Goal: Task Accomplishment & Management: Manage account settings

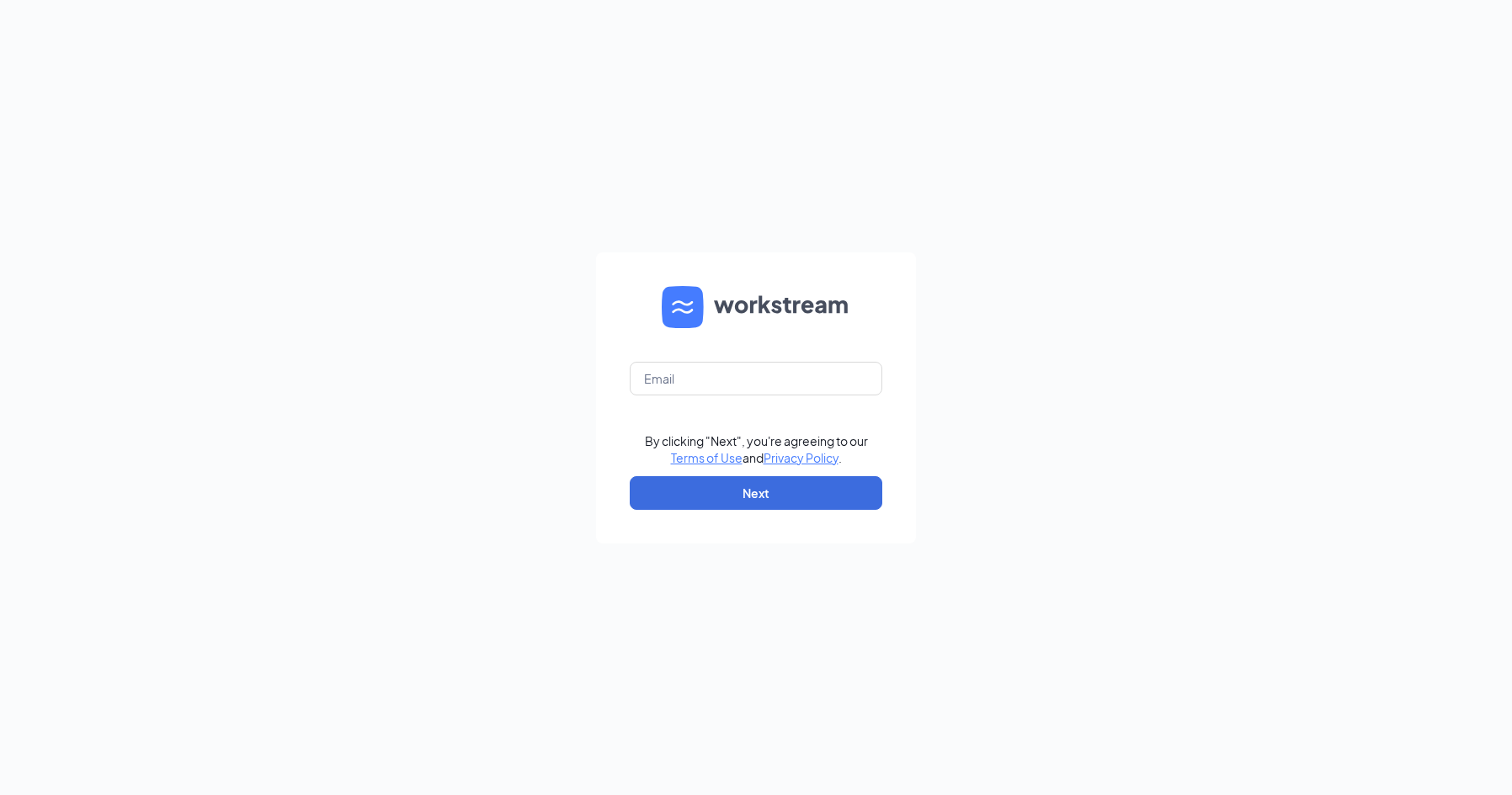
click at [718, 395] on form "By clicking "Next", you're agreeing to our Terms of Use and Privacy Policy . Ne…" at bounding box center [756, 398] width 319 height 291
click at [721, 388] on input "text" at bounding box center [756, 378] width 252 height 34
type input "yasmin.martinez@sdewc.com"
click at [761, 500] on button "Next" at bounding box center [756, 493] width 252 height 34
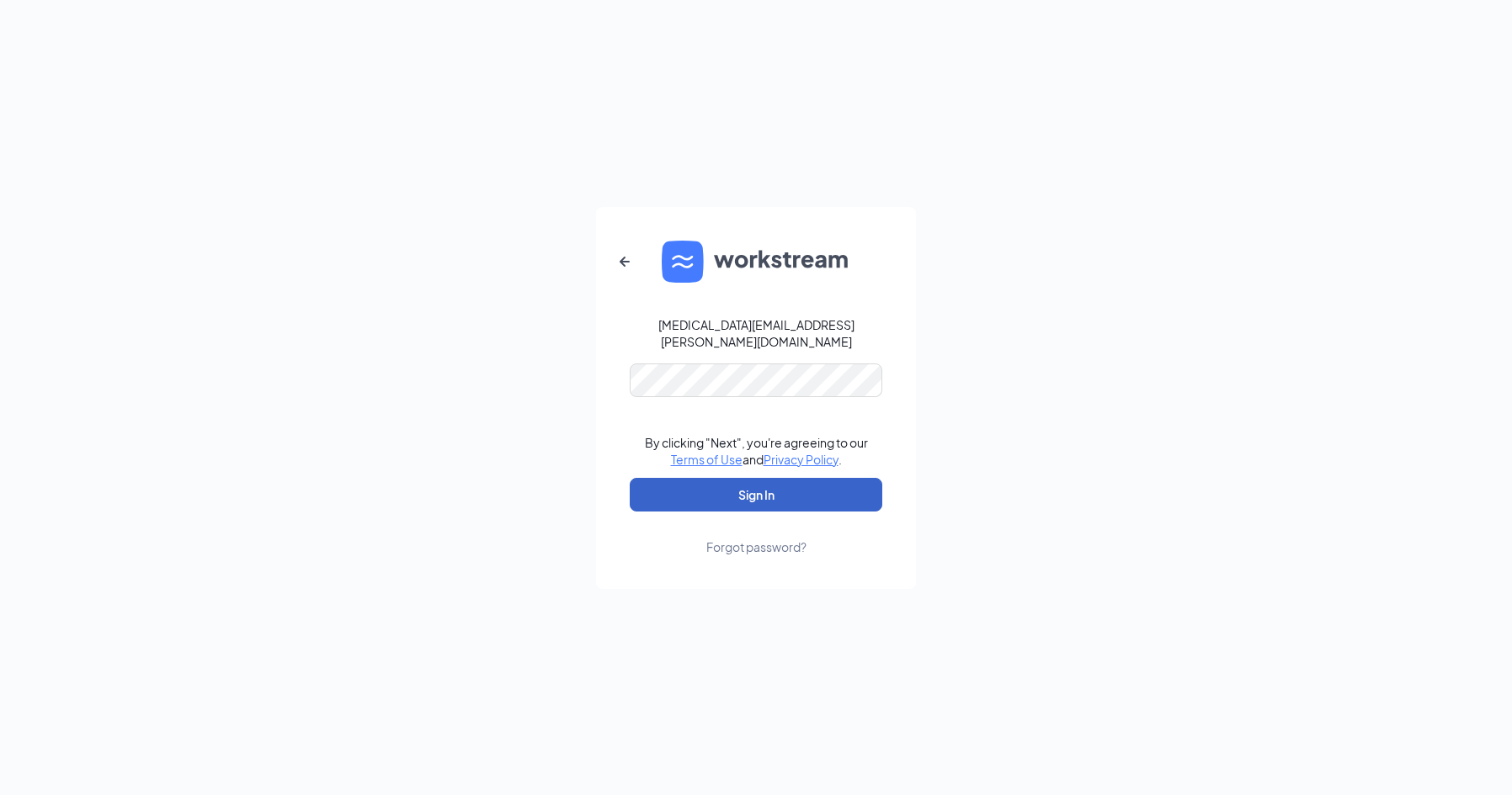
click at [742, 489] on button "Sign In" at bounding box center [756, 495] width 252 height 34
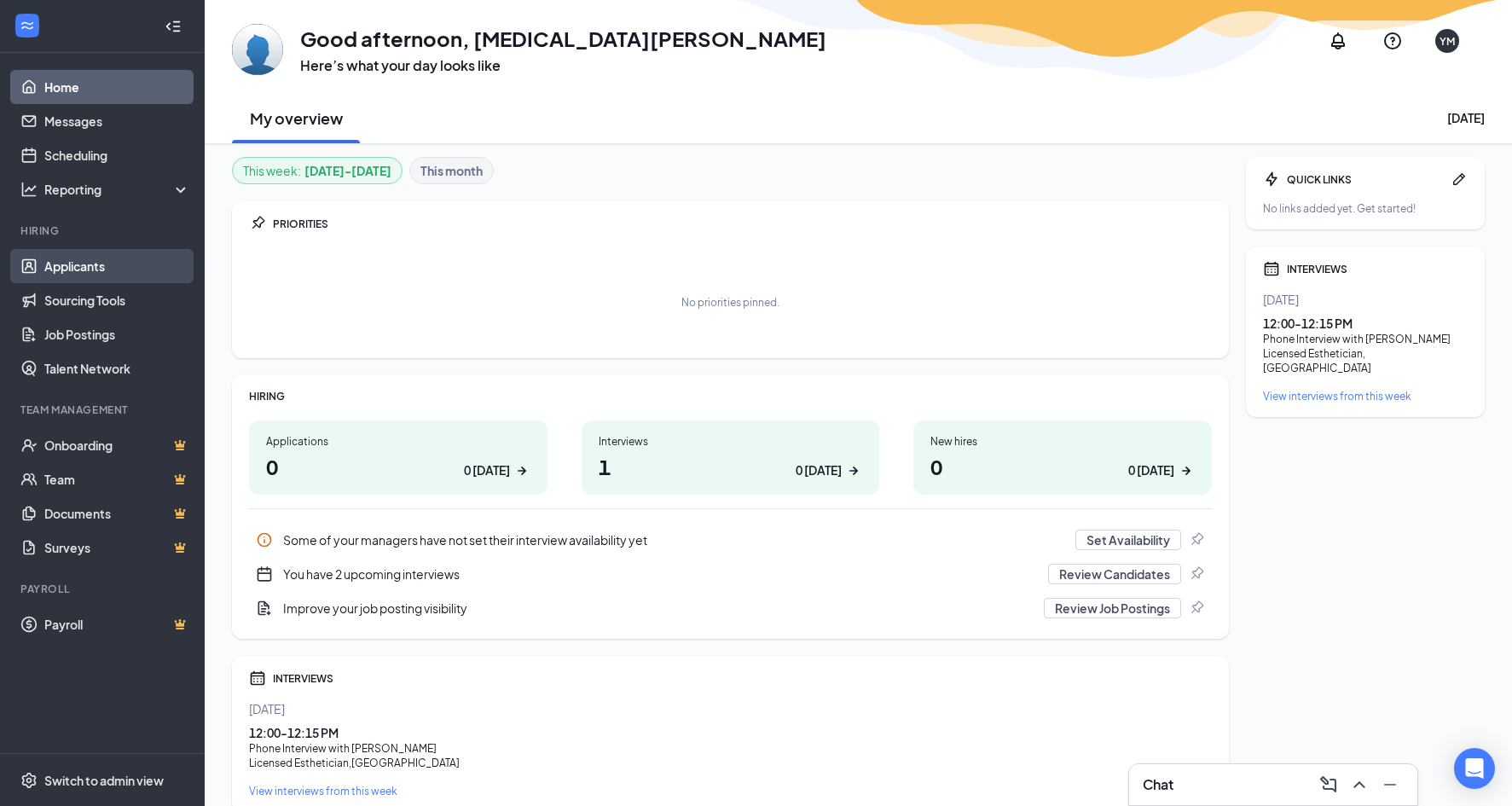
click at [70, 260] on link "Applicants" at bounding box center [117, 266] width 146 height 34
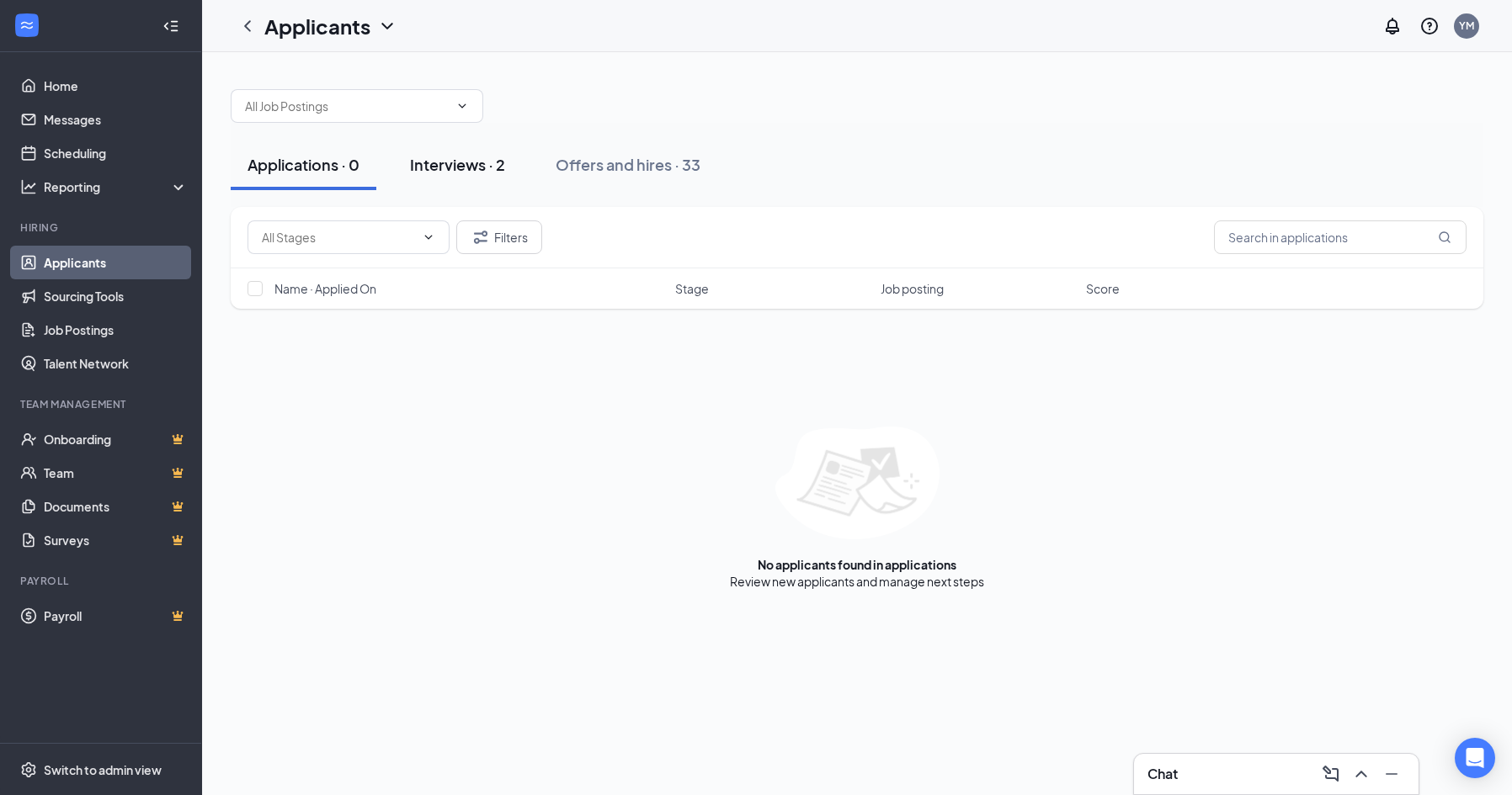
click at [427, 168] on div "Interviews · 2" at bounding box center [457, 164] width 95 height 21
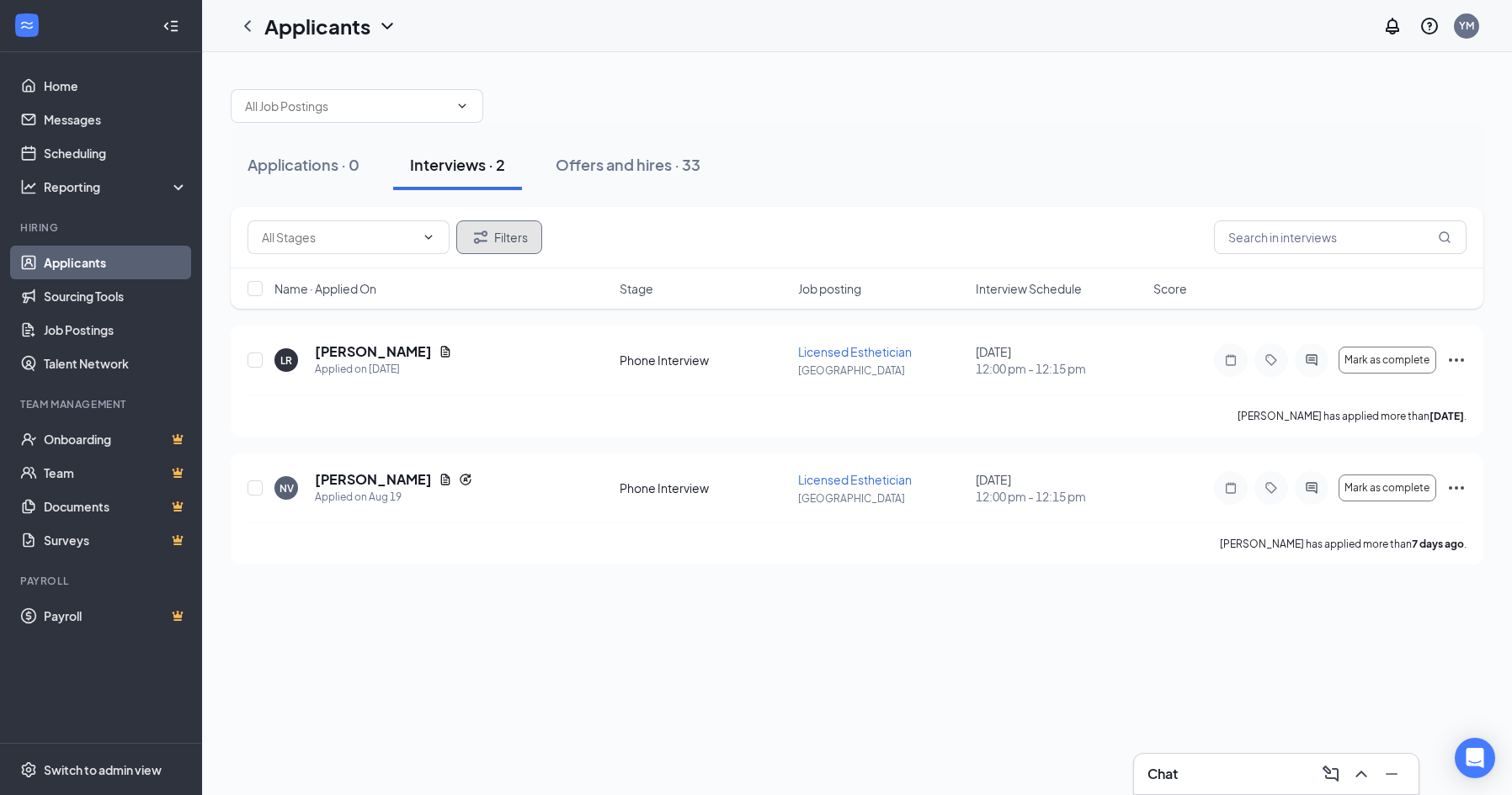
click at [500, 237] on button "Filters" at bounding box center [499, 237] width 86 height 34
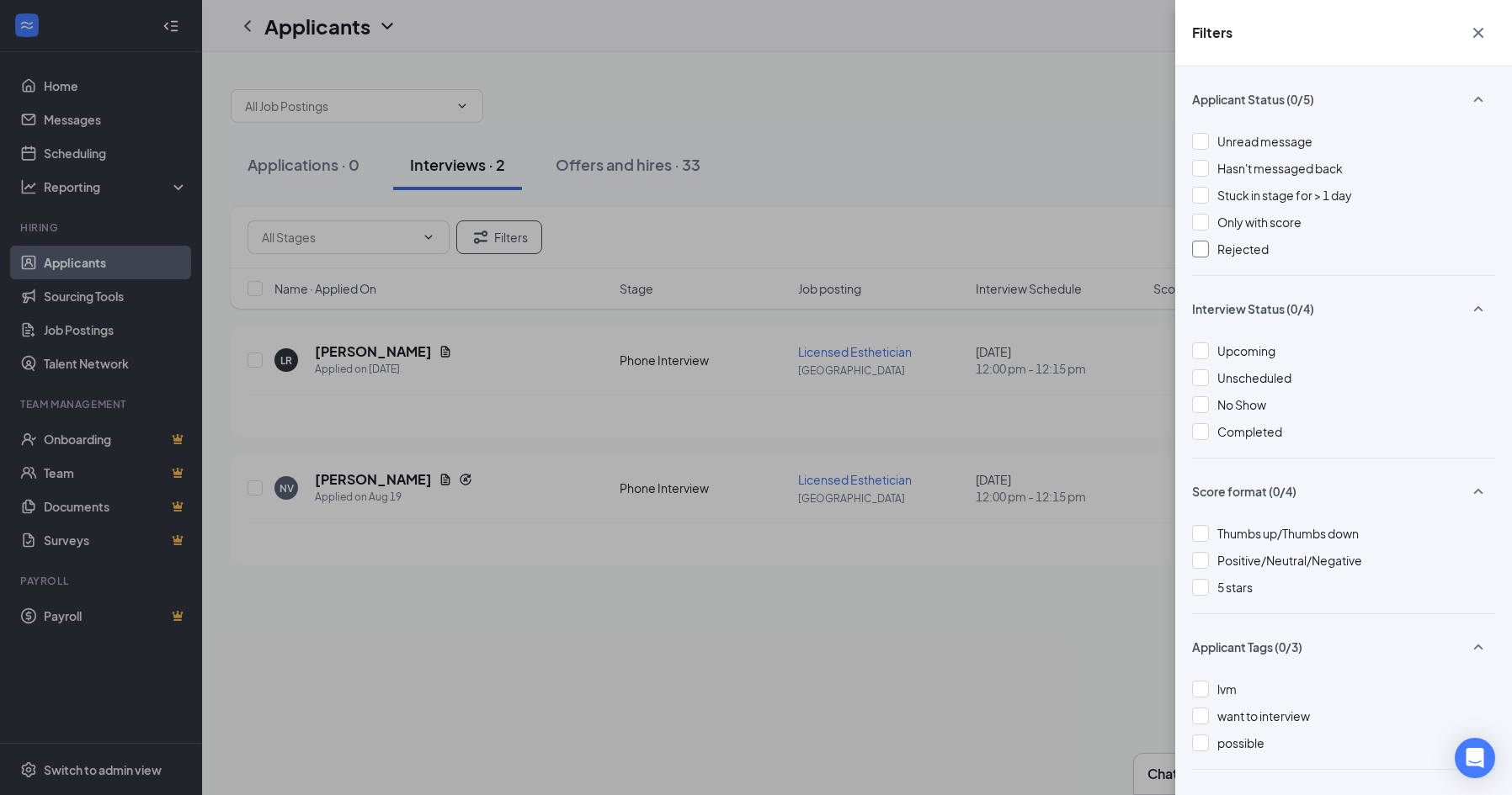
click at [1204, 258] on div "Rejected" at bounding box center [1343, 249] width 303 height 18
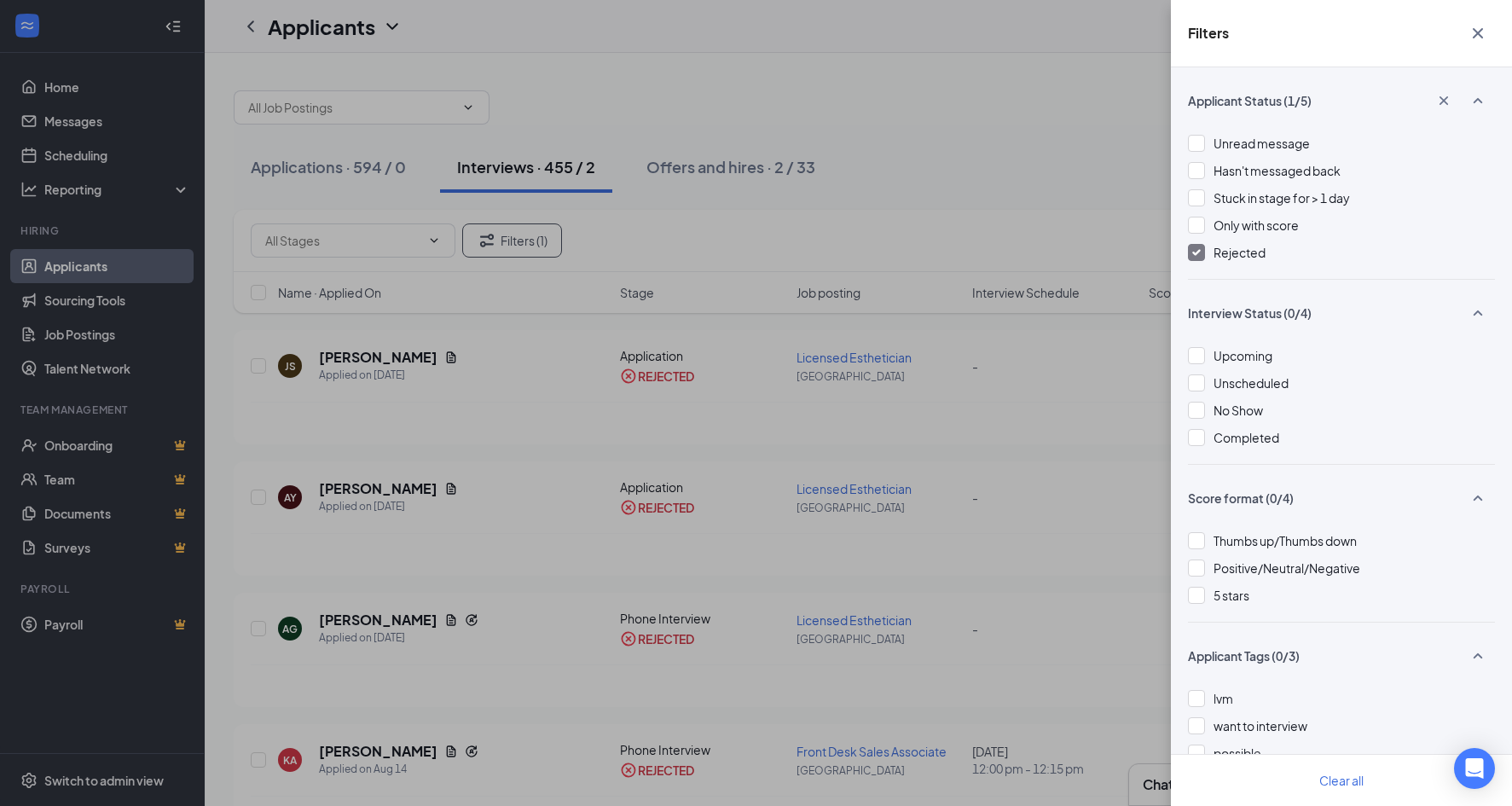
click at [1484, 20] on button "button" at bounding box center [1478, 33] width 34 height 33
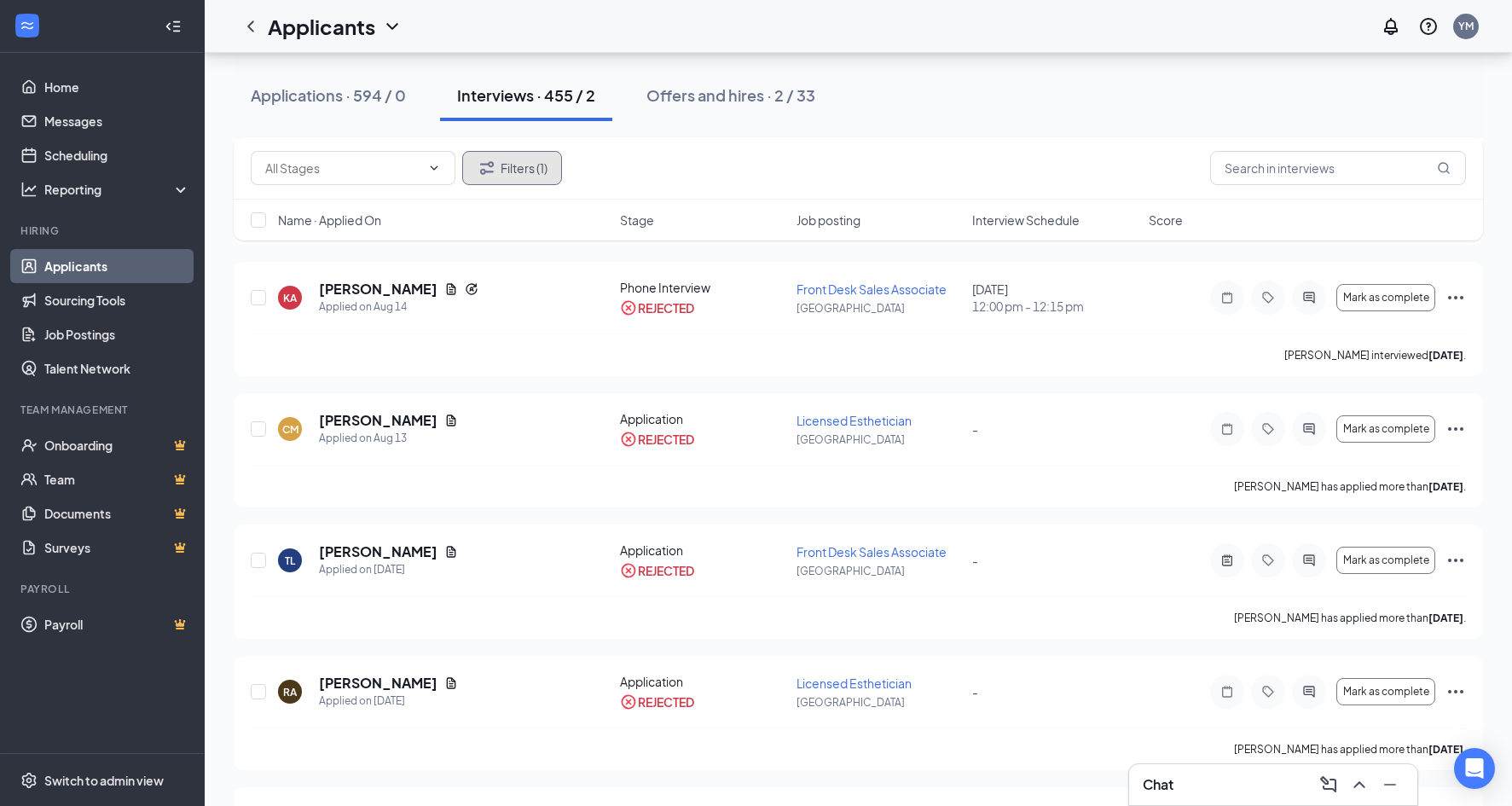
scroll to position [393, 0]
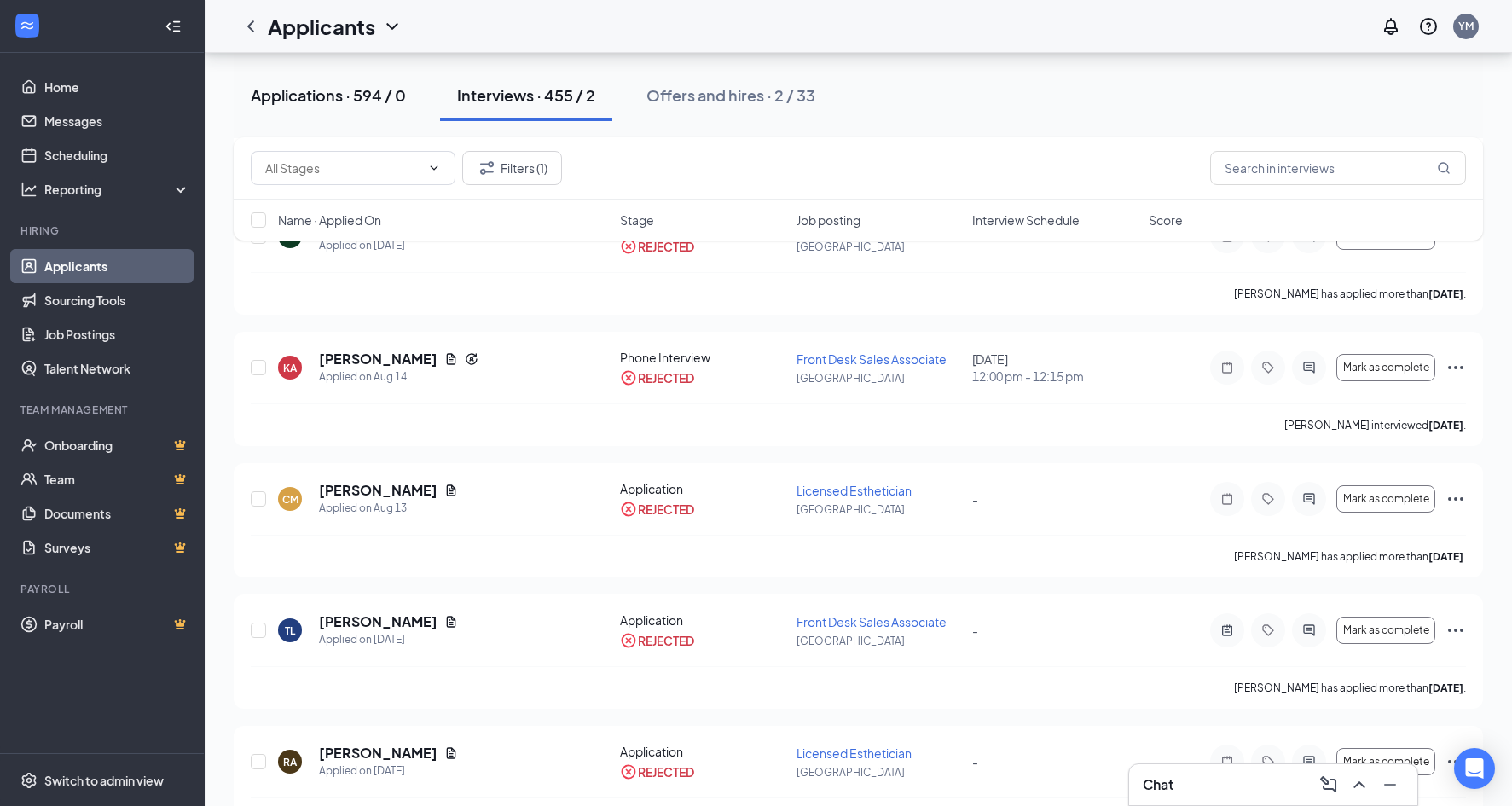
click at [359, 90] on div "Applications · 594 / 0" at bounding box center [328, 95] width 155 height 21
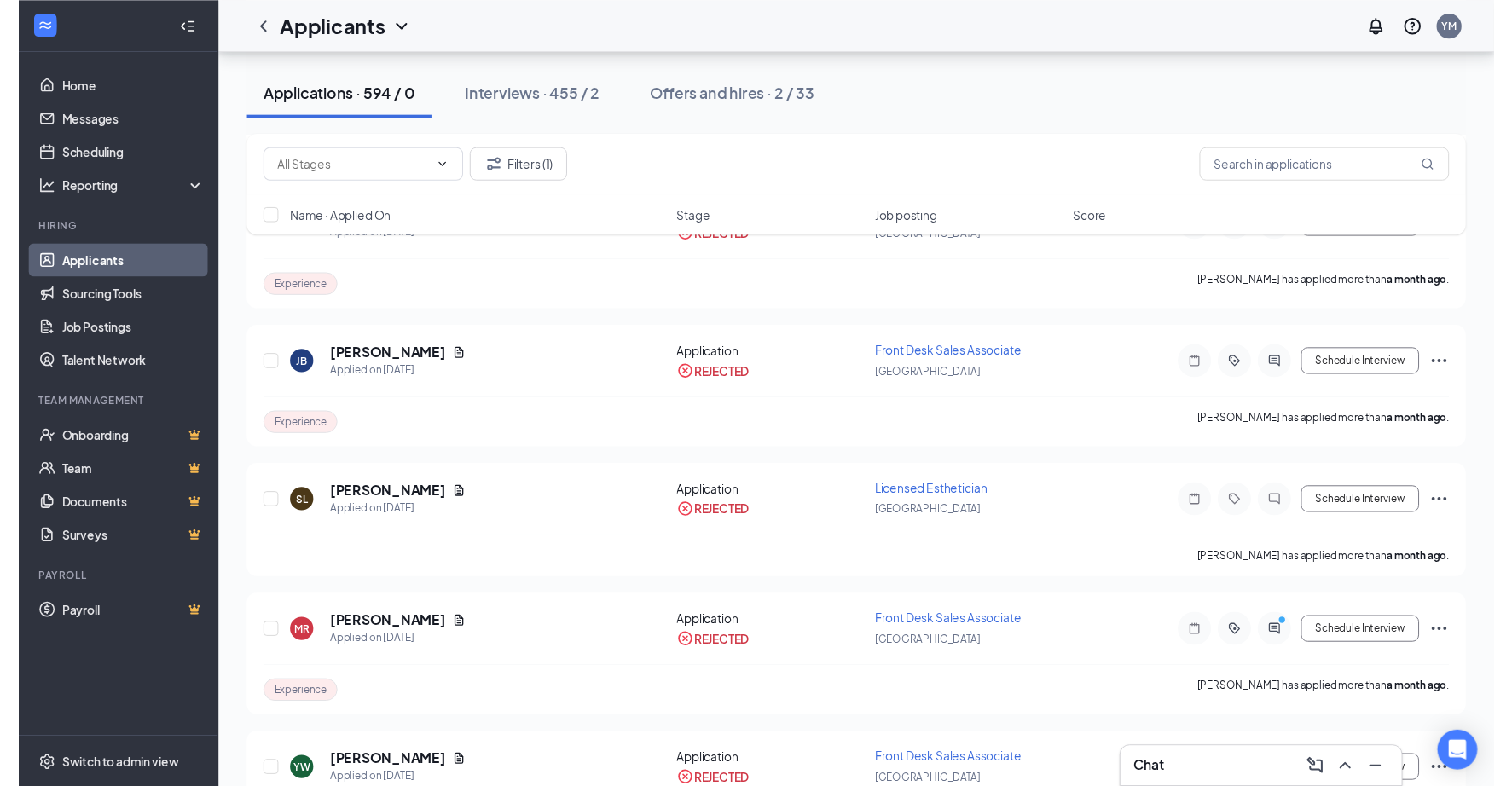
scroll to position [5907, 0]
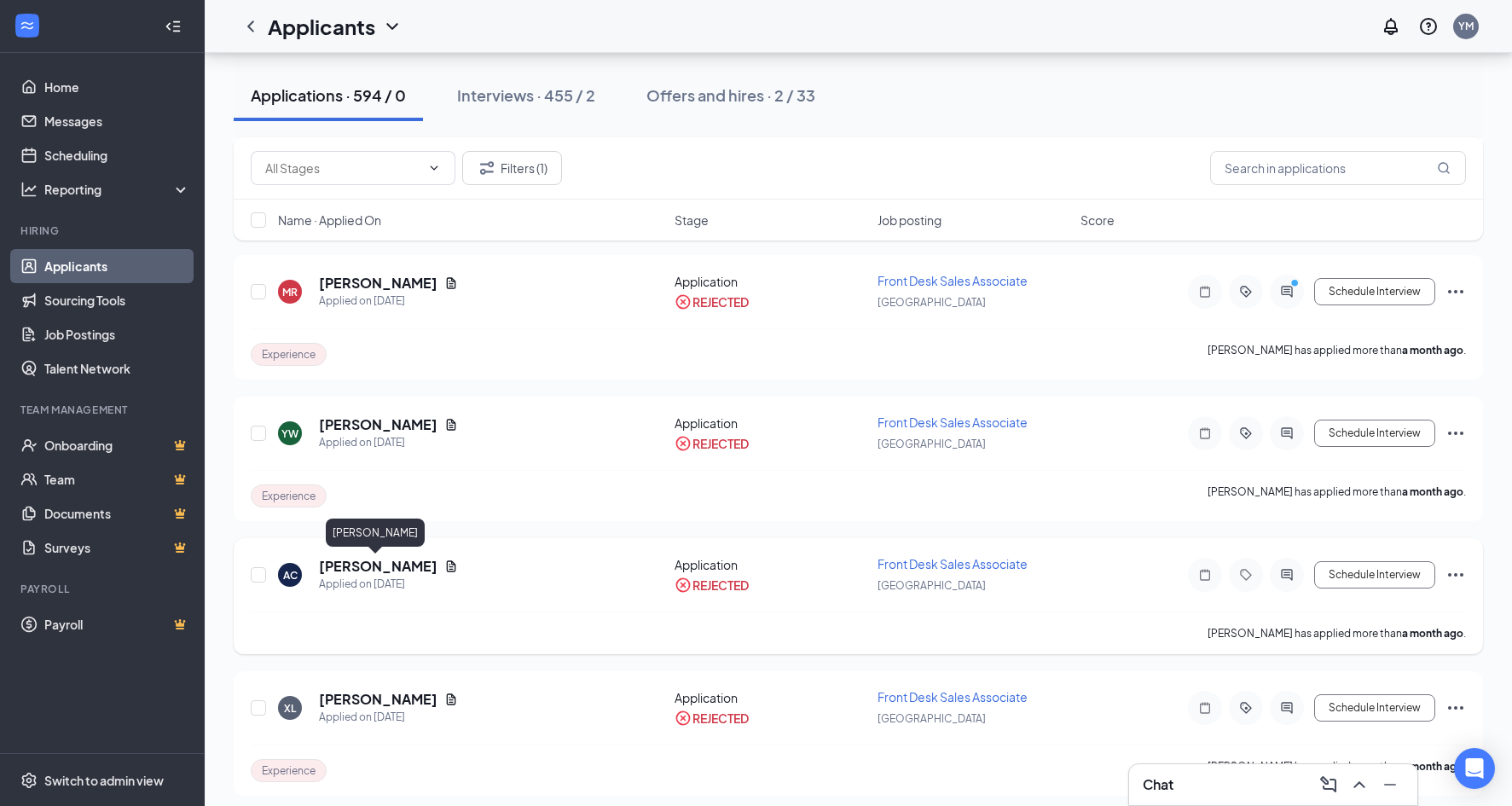
click at [341, 566] on h5 "[PERSON_NAME]" at bounding box center [378, 567] width 118 height 19
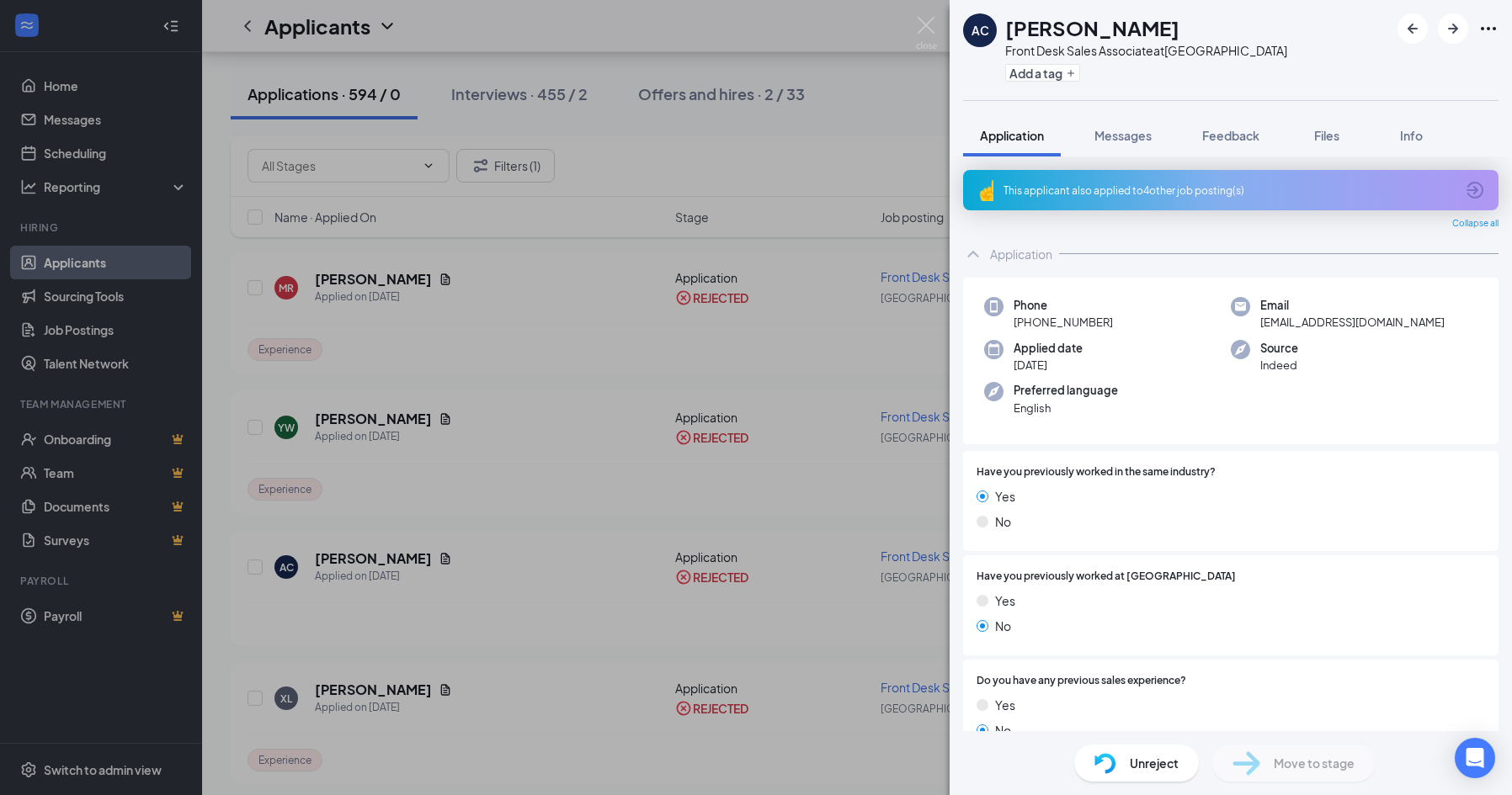
click at [1135, 200] on div "This applicant also applied to 4 other job posting(s)" at bounding box center [1230, 190] width 535 height 40
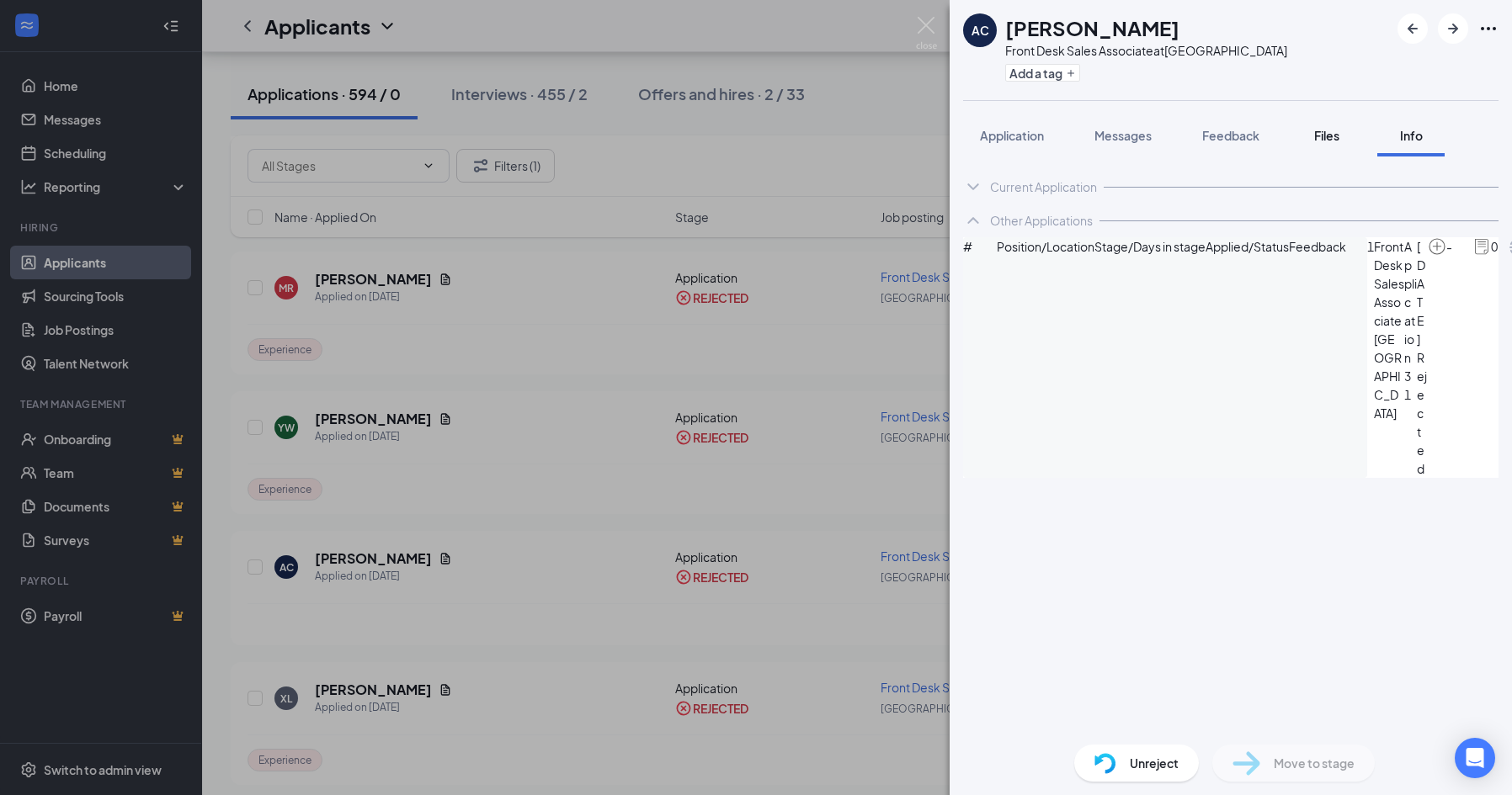
click at [1316, 141] on span "Files" at bounding box center [1327, 135] width 26 height 16
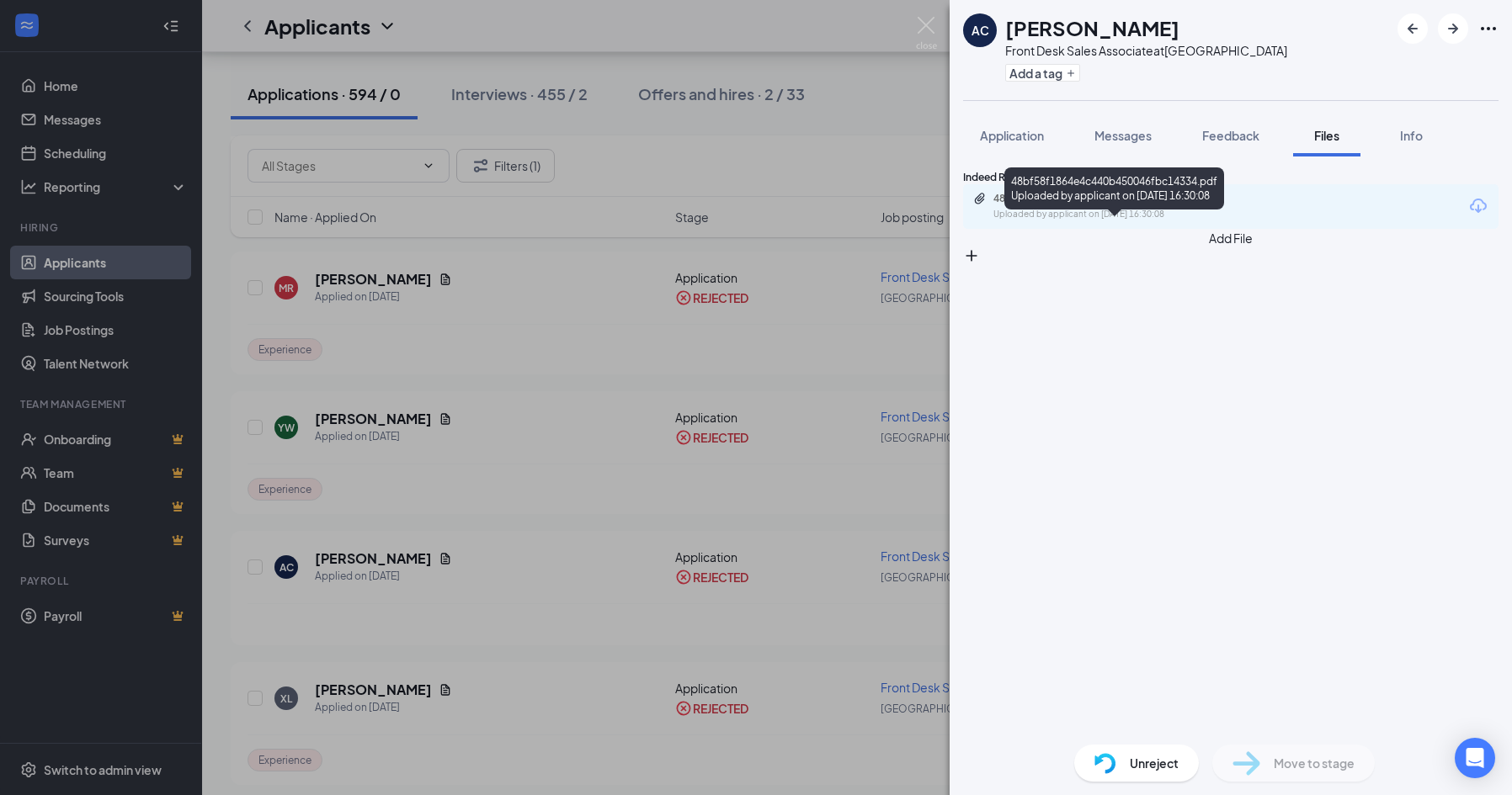
click at [1070, 212] on div "48bf58f1864e4c440b450046fbc14334.pdf Uploaded by applicant on [DATE] 16:30:08" at bounding box center [1114, 191] width 219 height 49
click at [1065, 206] on div "48bf58f1864e4c440b450046fbc14334.pdf" at bounding box center [1111, 198] width 236 height 14
click at [1147, 748] on div "Unreject" at bounding box center [1137, 763] width 125 height 37
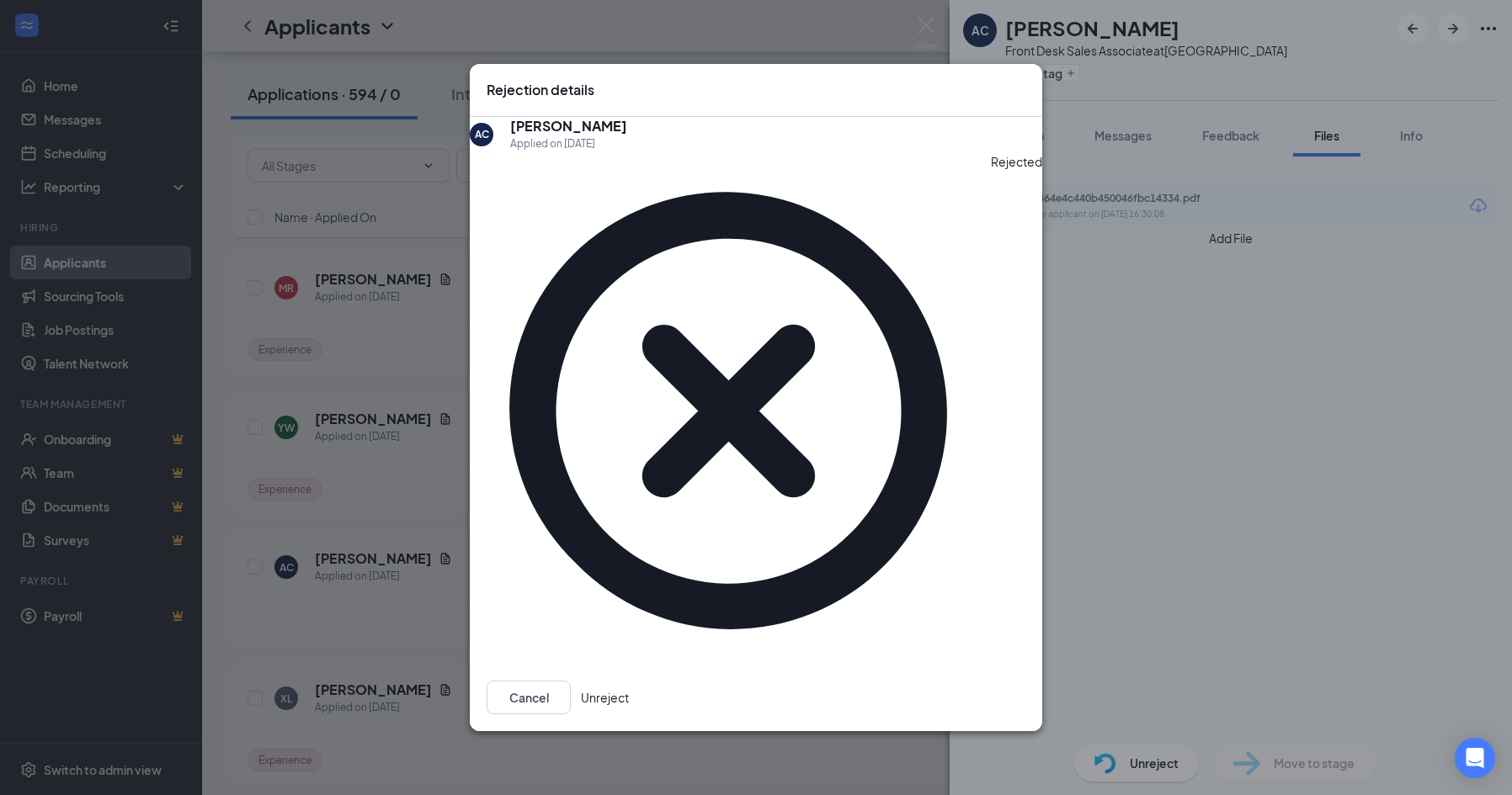
click at [629, 681] on button "Unreject" at bounding box center [605, 698] width 48 height 34
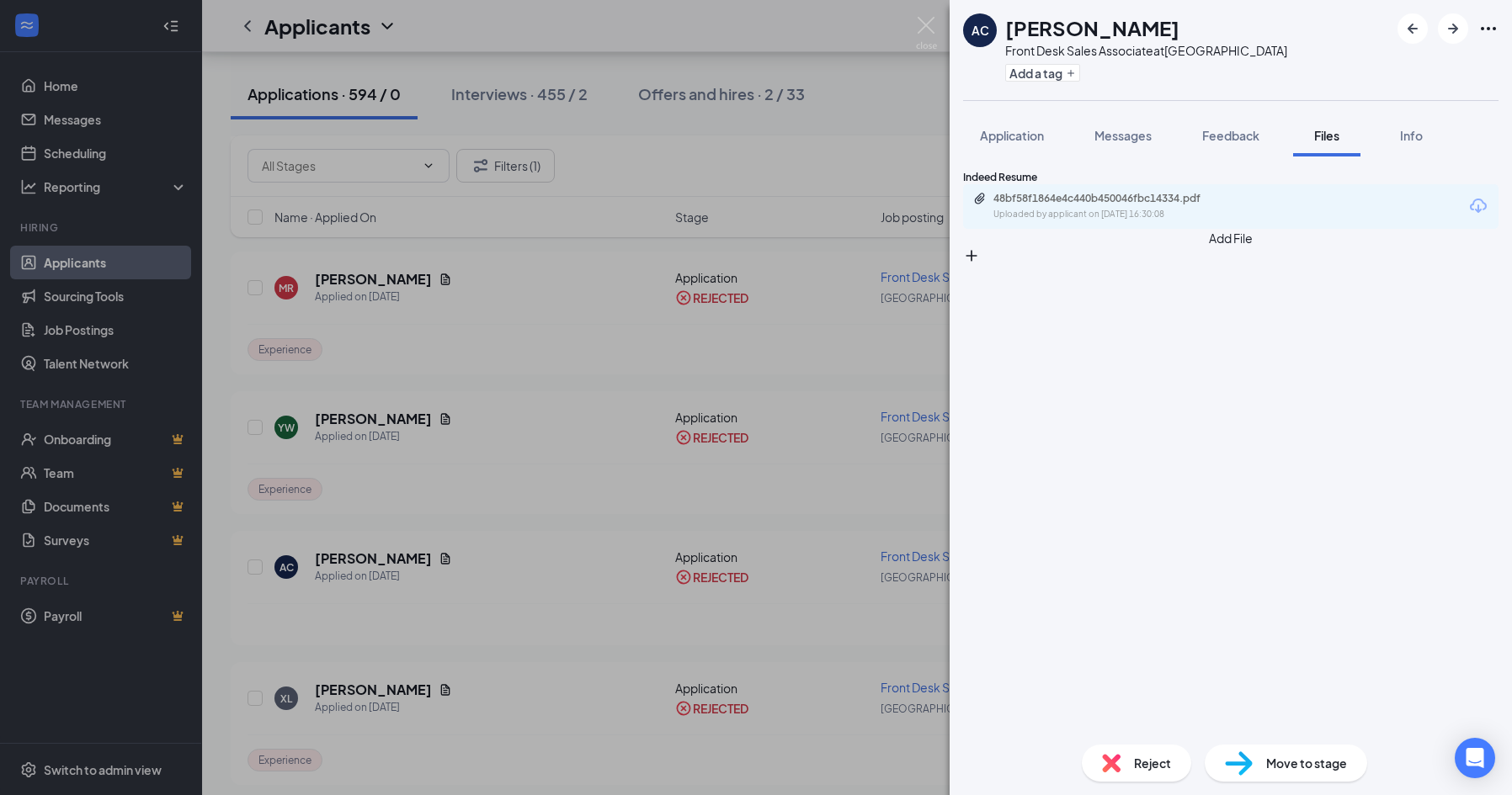
click at [1278, 759] on span "Move to stage" at bounding box center [1306, 763] width 81 height 18
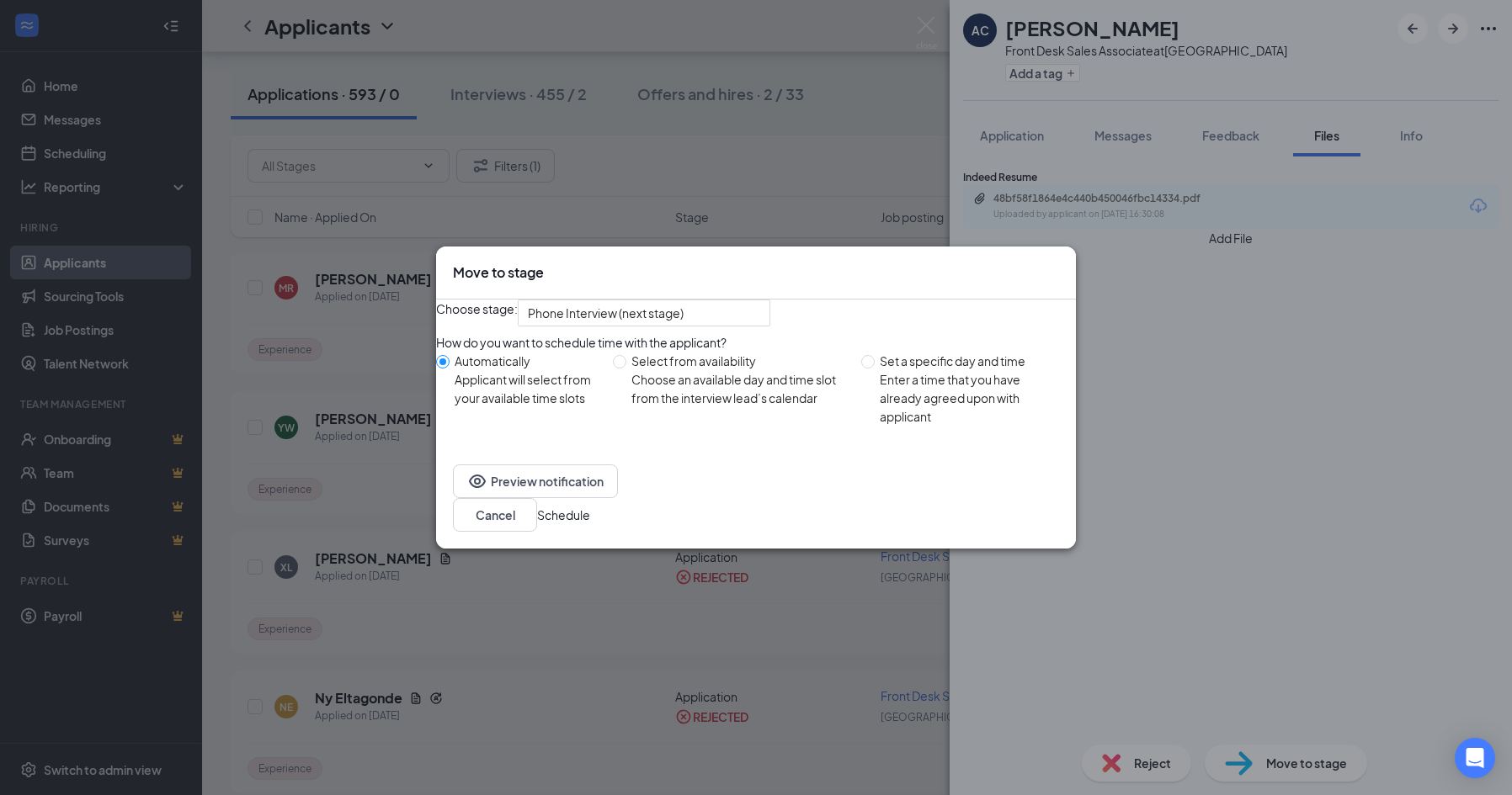
click at [590, 519] on button "Schedule" at bounding box center [564, 515] width 53 height 18
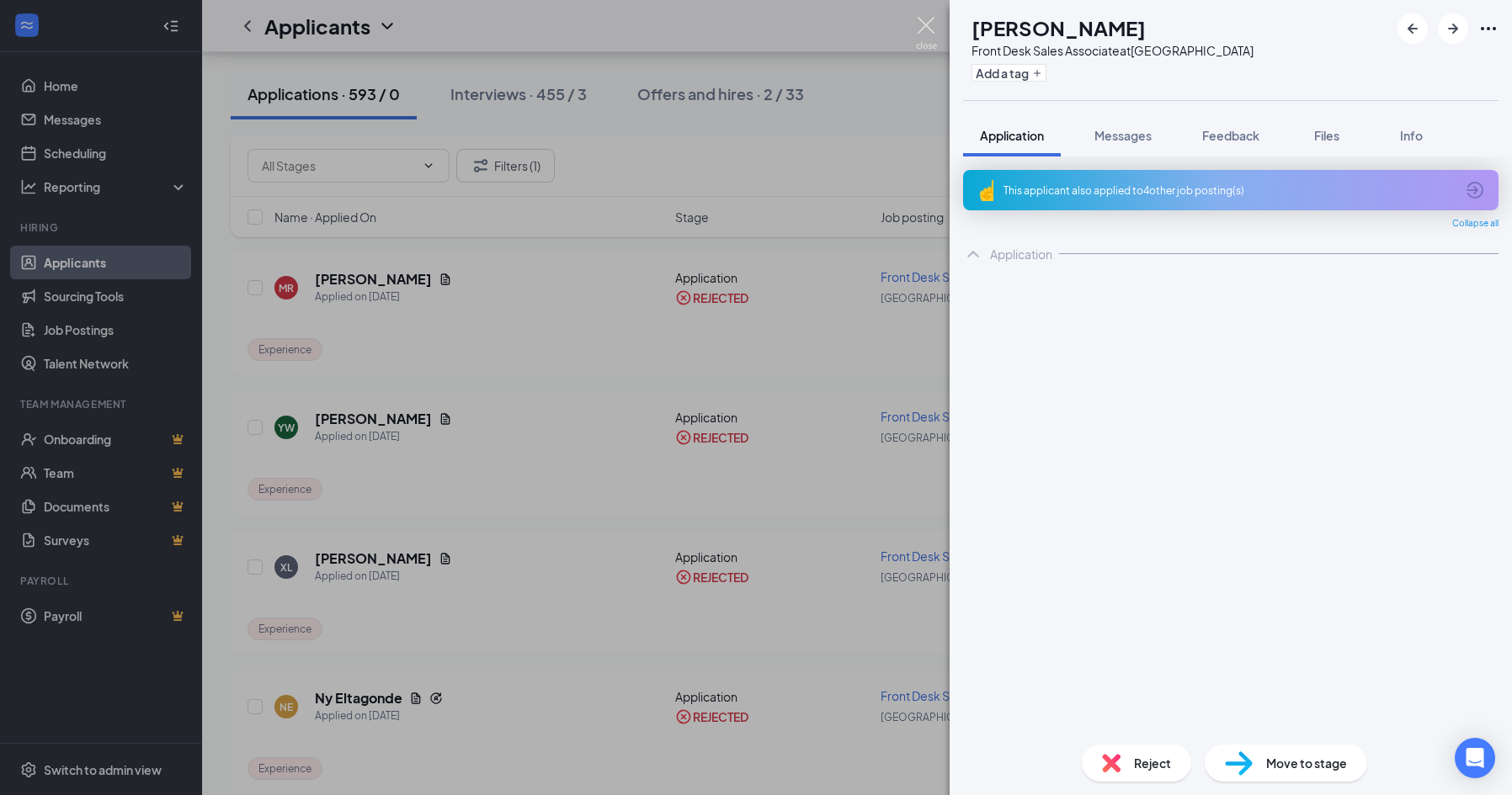
click at [921, 29] on img at bounding box center [925, 33] width 21 height 33
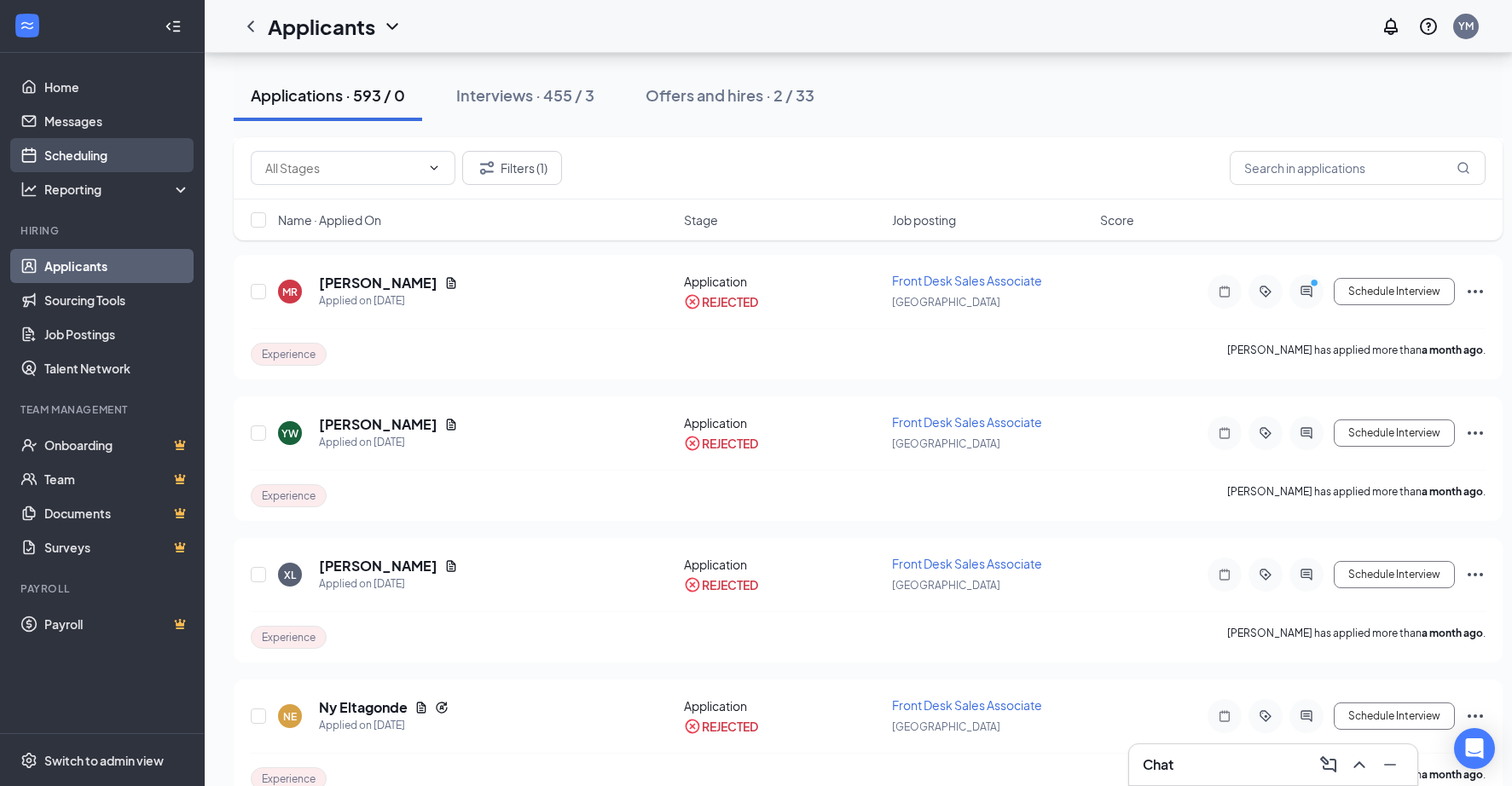
click at [77, 166] on link "Scheduling" at bounding box center [117, 155] width 146 height 34
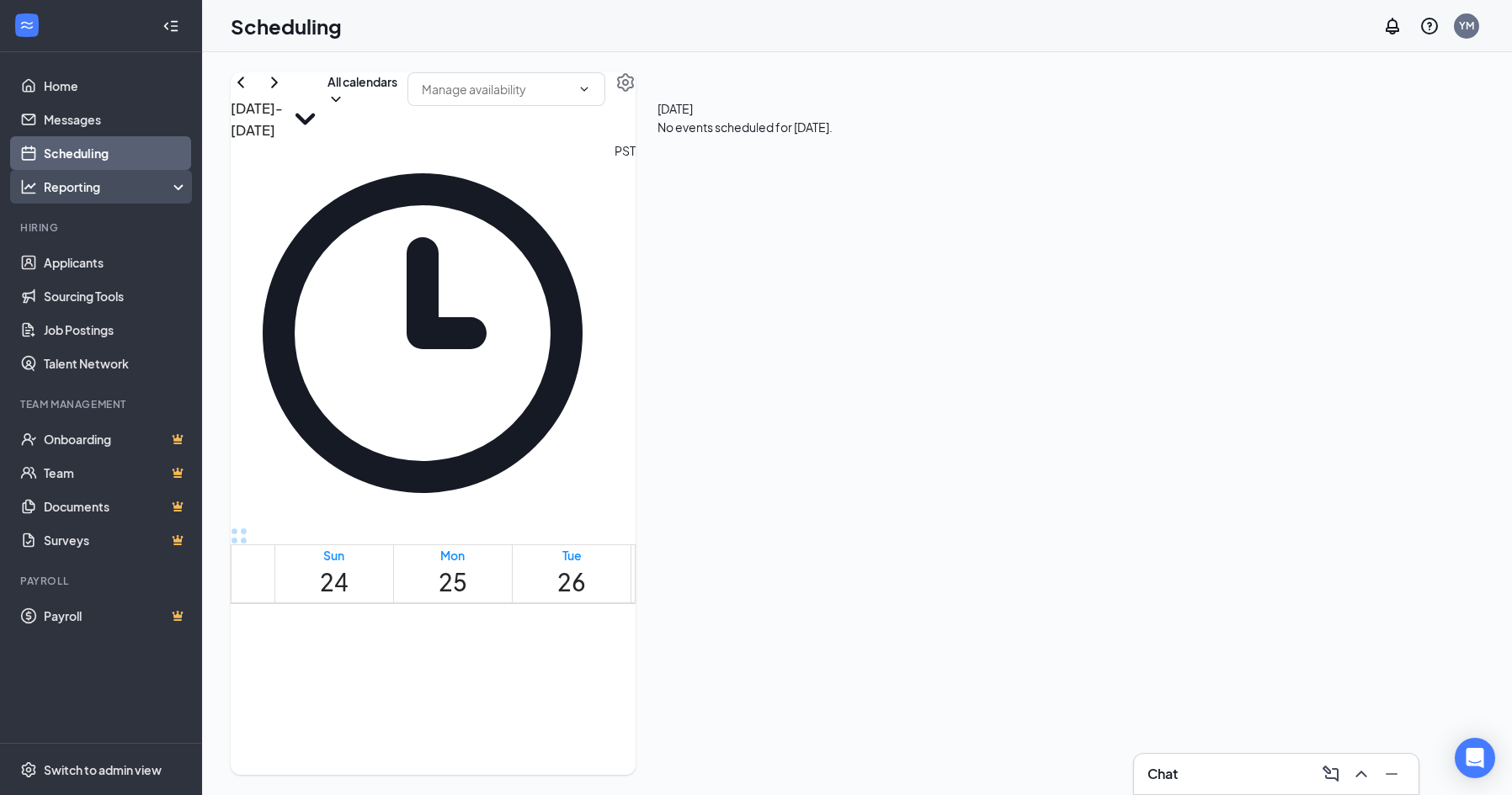
scroll to position [1837, 0]
click at [92, 266] on link "Applicants" at bounding box center [116, 263] width 144 height 34
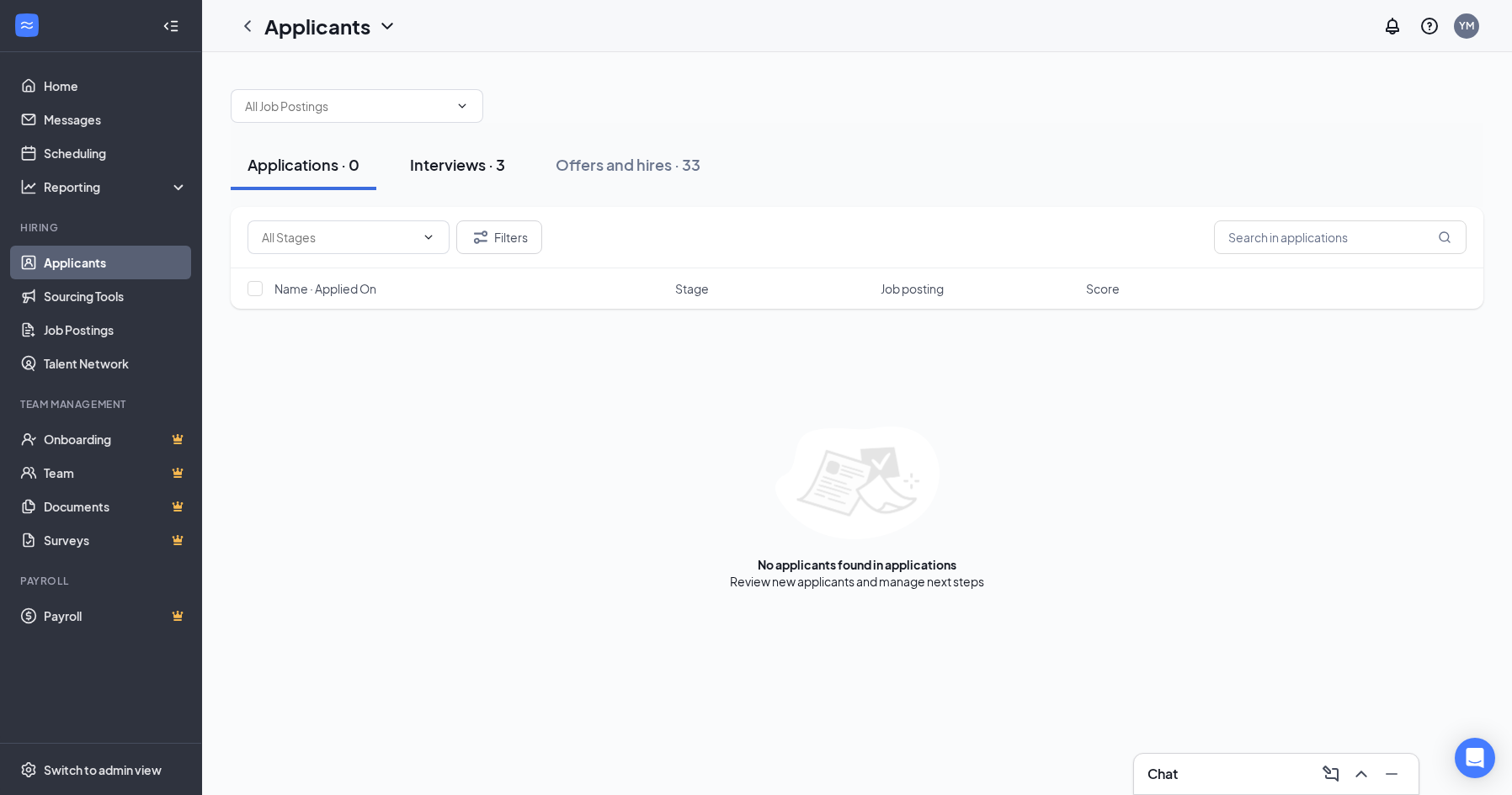
click at [419, 162] on div "Interviews · 3" at bounding box center [457, 164] width 95 height 21
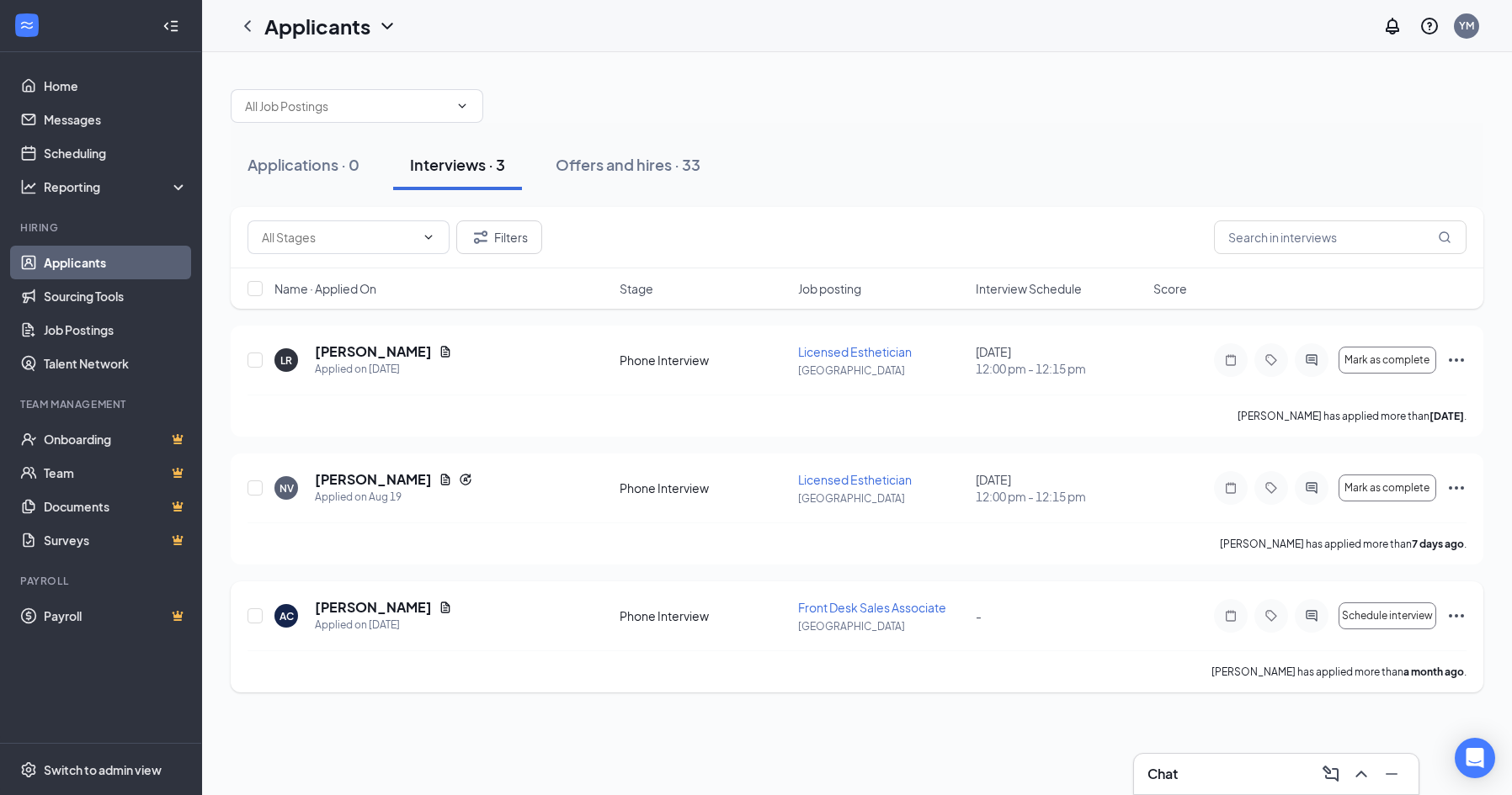
click at [893, 610] on span "Front Desk Sales Associate" at bounding box center [871, 608] width 148 height 16
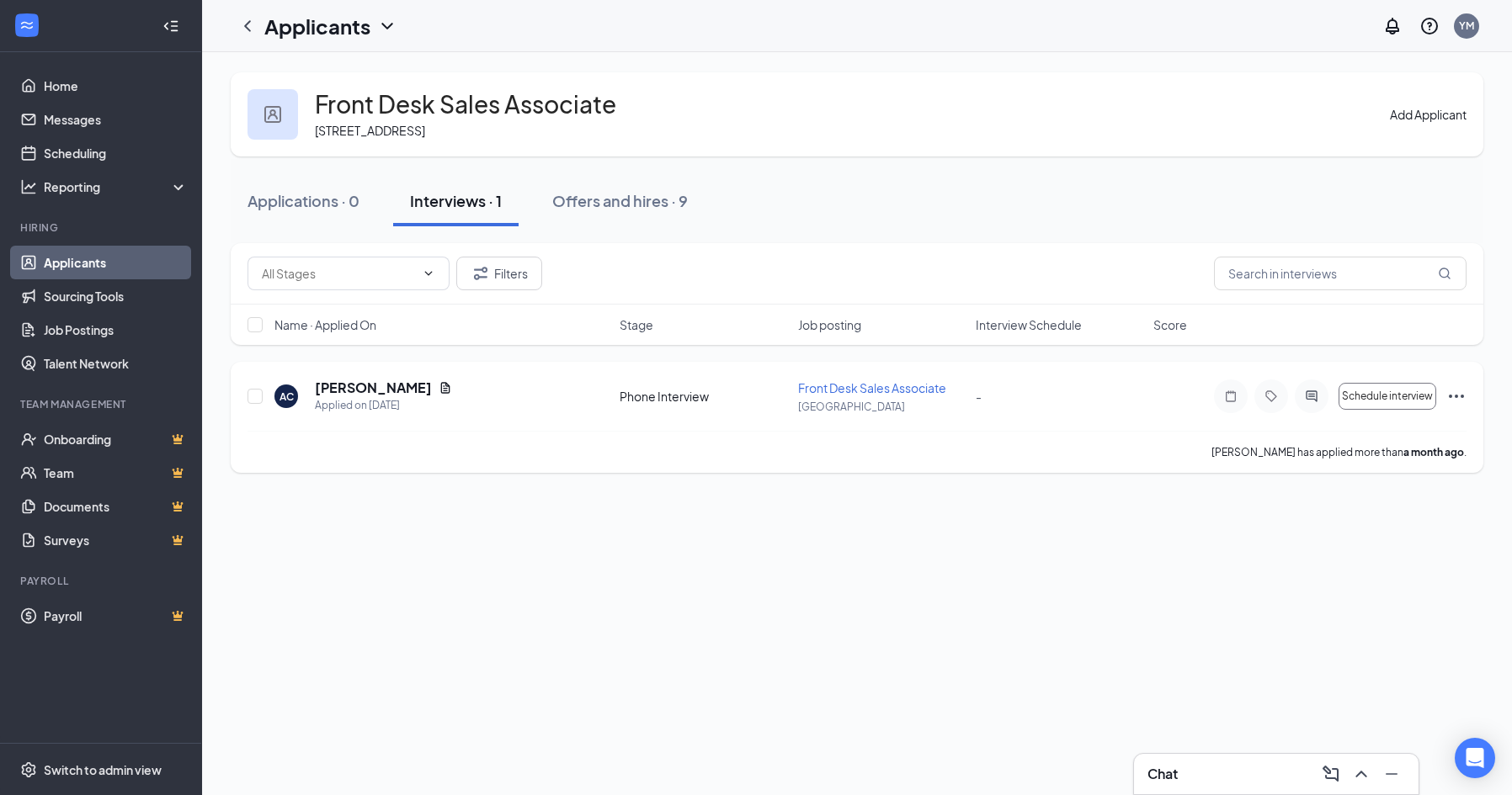
click at [816, 387] on span "Front Desk Sales Associate" at bounding box center [871, 387] width 148 height 16
click at [369, 395] on h5 "[PERSON_NAME]" at bounding box center [373, 388] width 117 height 18
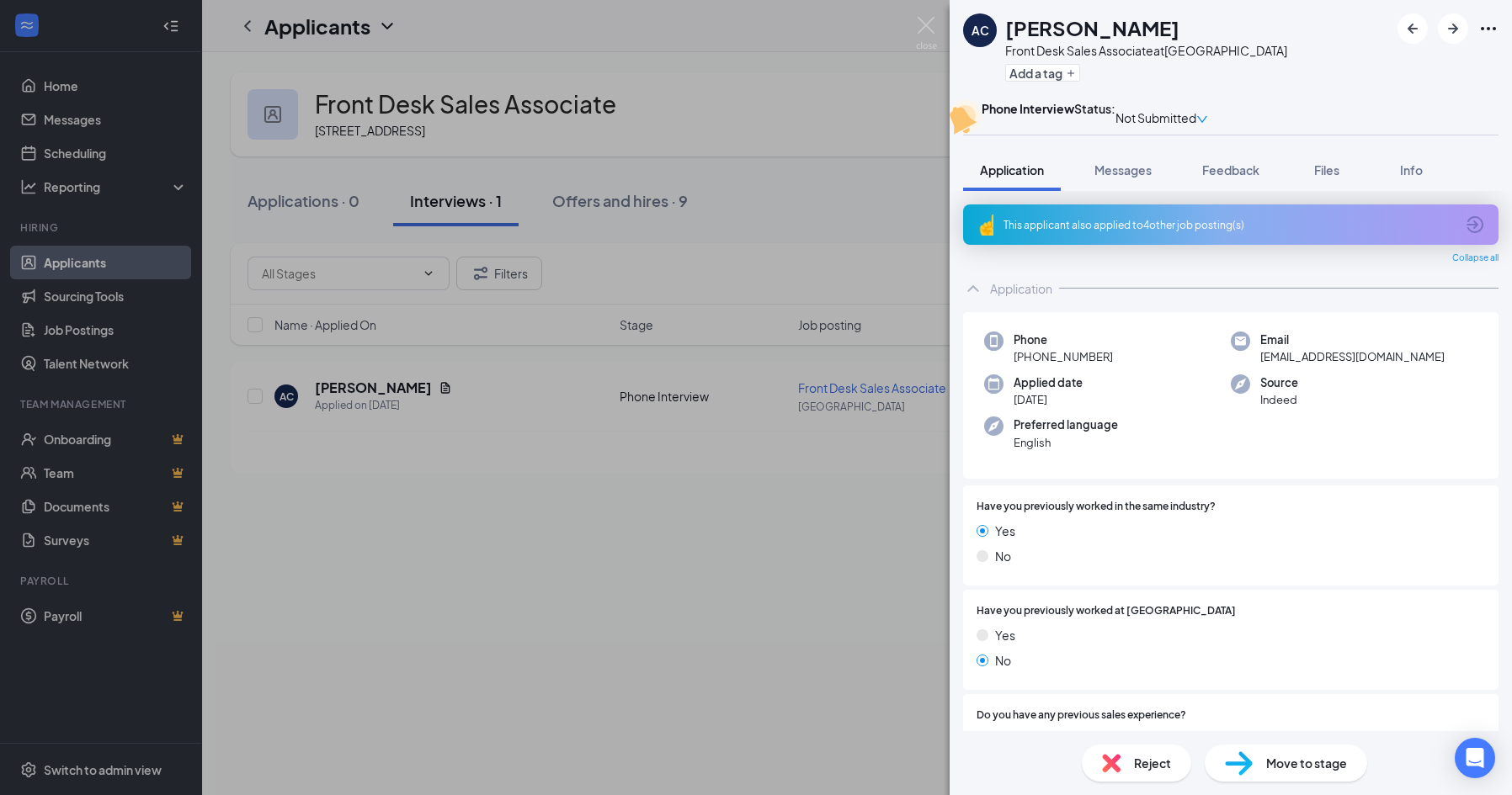
click at [1482, 24] on icon "Ellipses" at bounding box center [1488, 28] width 20 height 20
click at [1388, 68] on link "View full application" at bounding box center [1361, 59] width 108 height 18
click at [922, 28] on img at bounding box center [925, 33] width 21 height 33
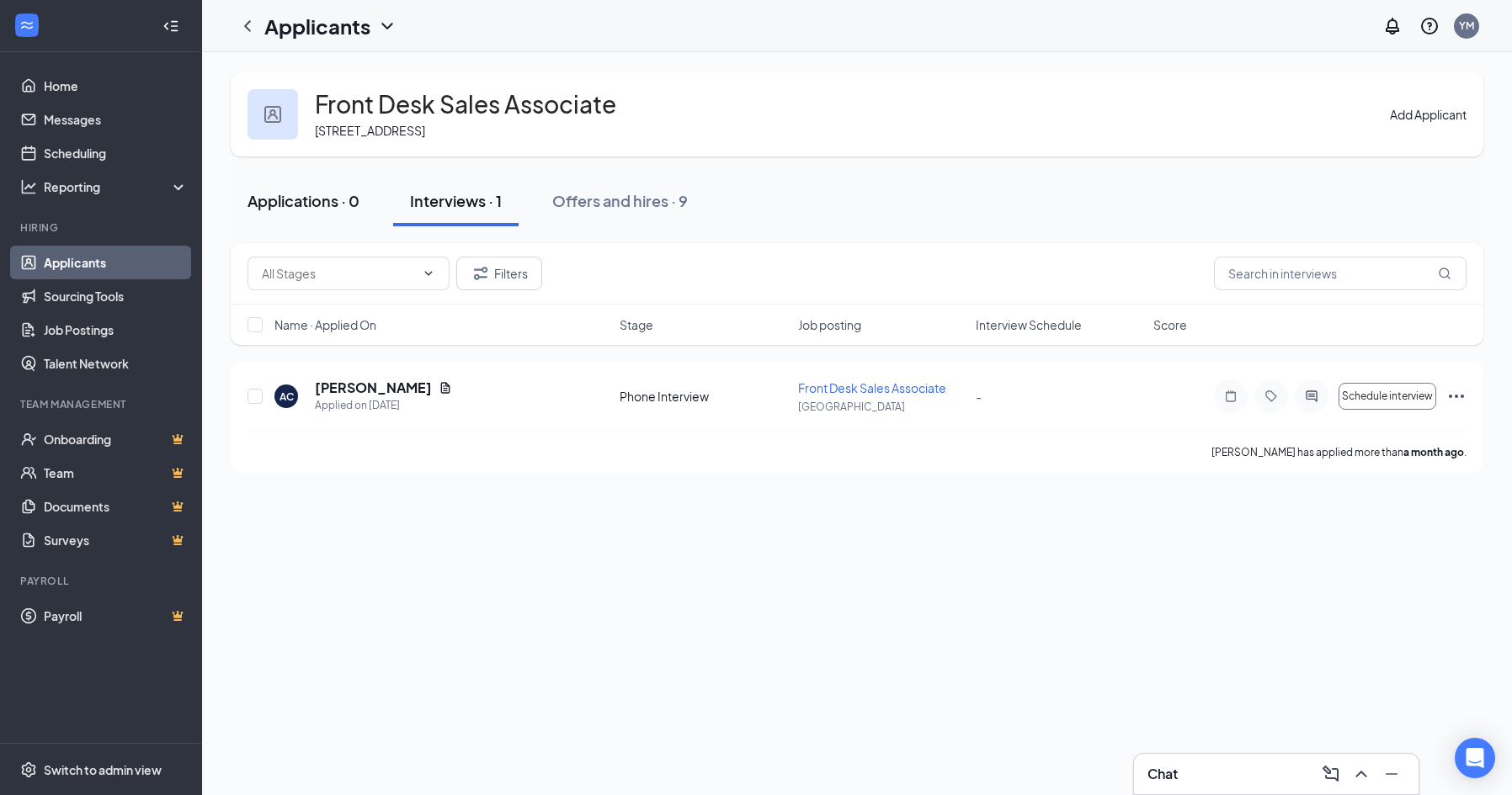
click at [278, 202] on div "Applications · 0" at bounding box center [304, 200] width 112 height 21
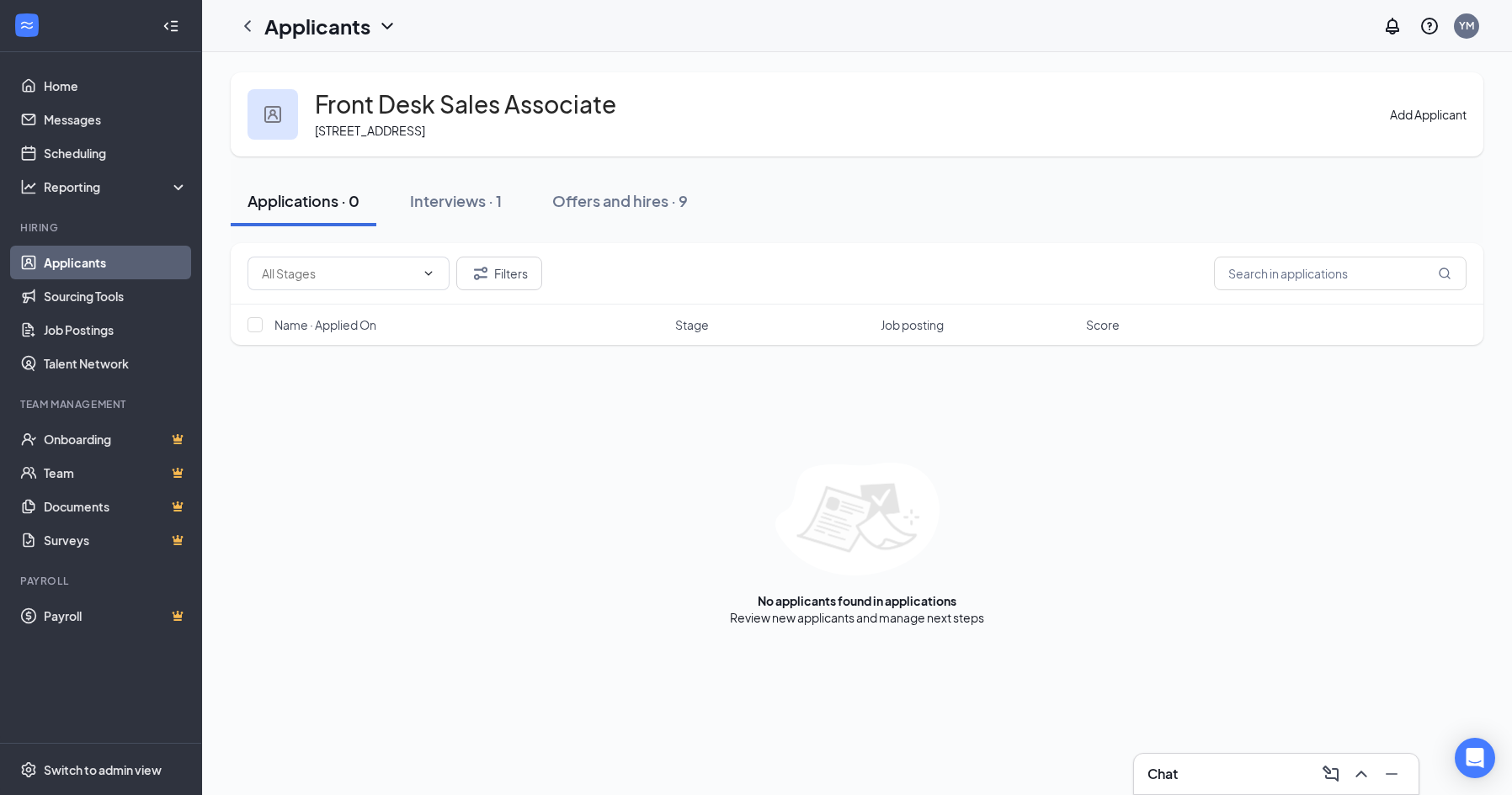
click at [106, 255] on link "Applicants" at bounding box center [116, 263] width 144 height 34
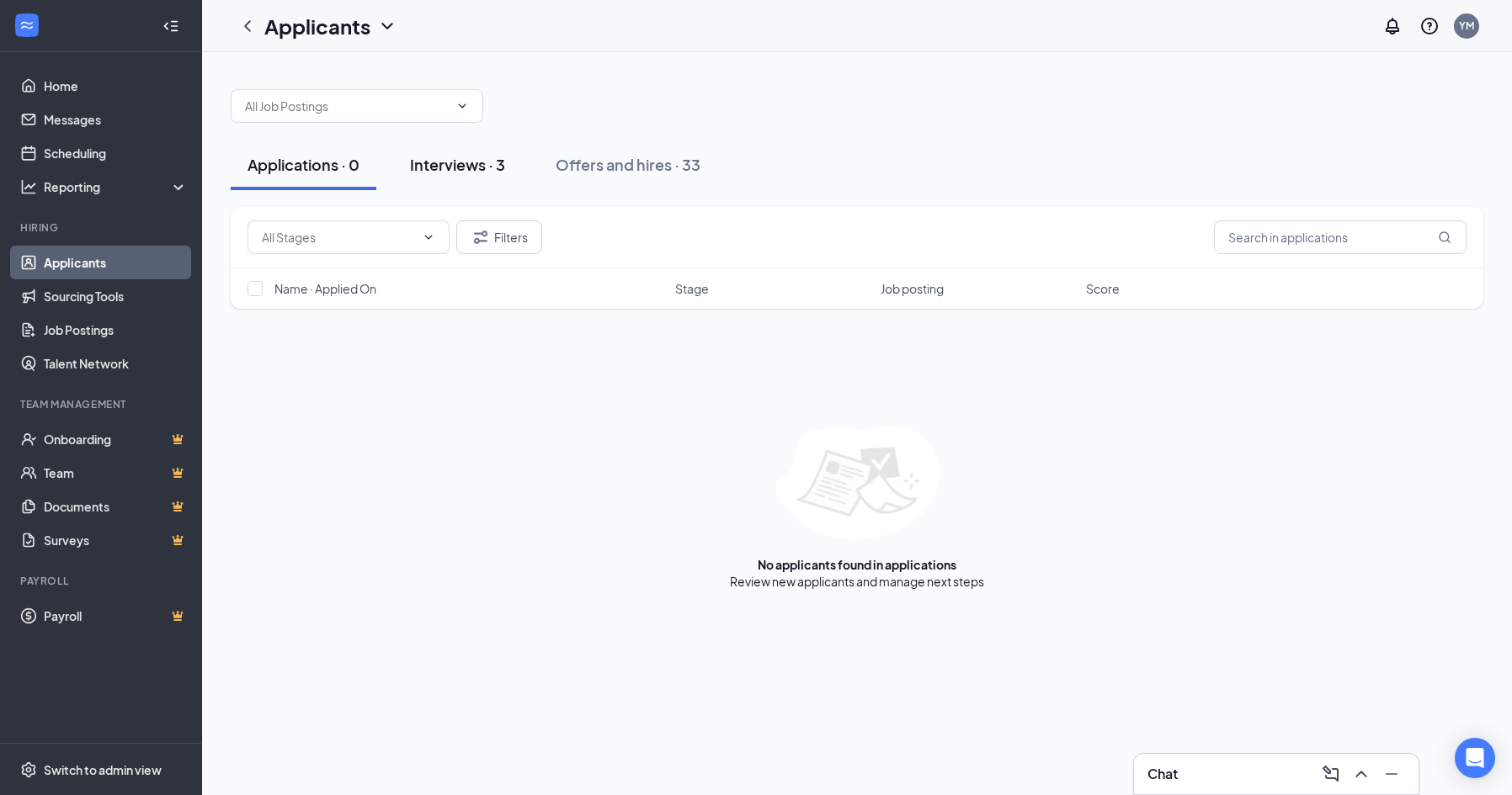
click at [440, 167] on div "Interviews · 3" at bounding box center [457, 164] width 95 height 21
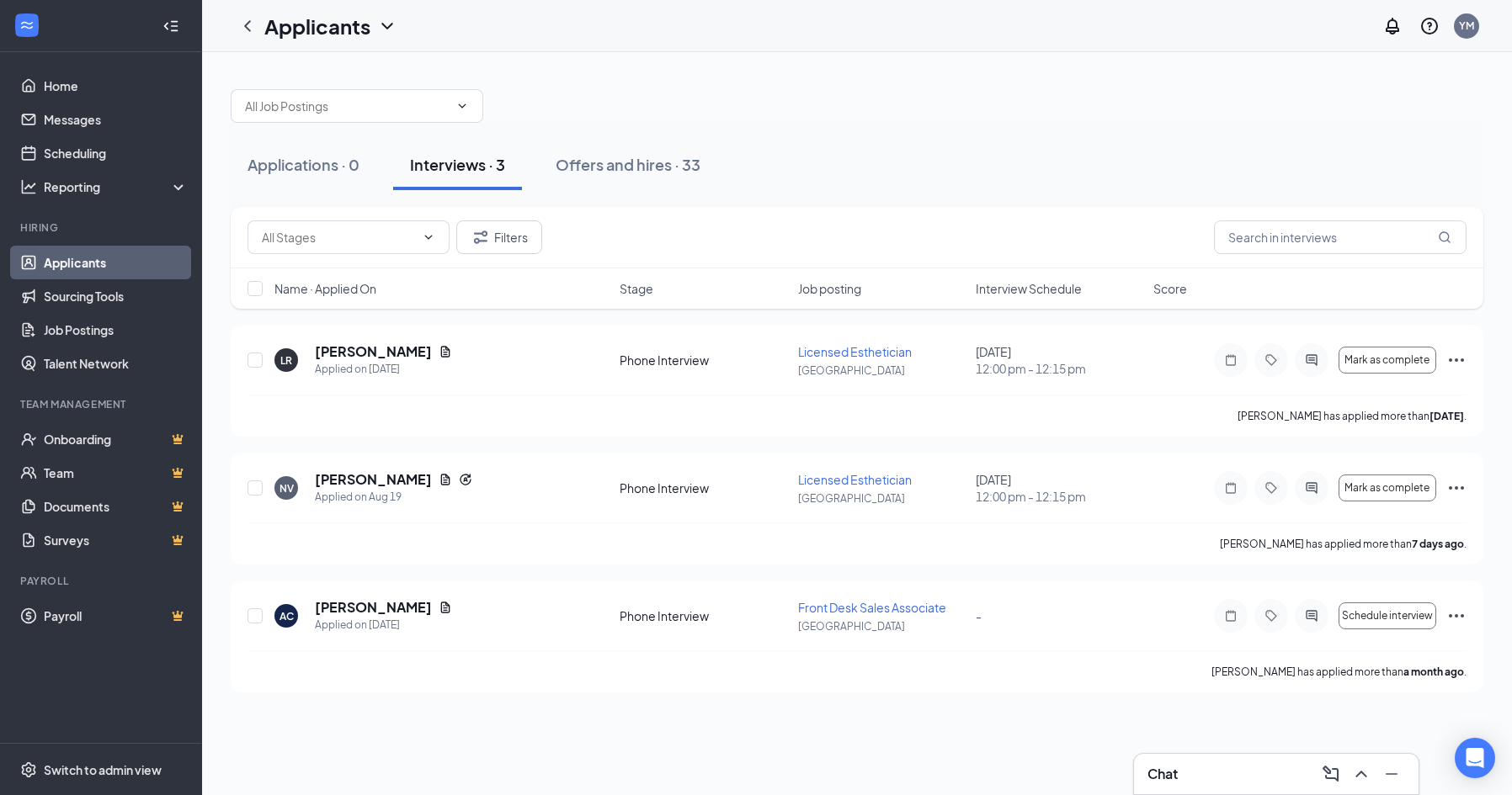
click at [1511, 410] on div "Applications · 0 Interviews · 3 Offers and hires · 33 Filters Name · Applied On…" at bounding box center [857, 383] width 1309 height 661
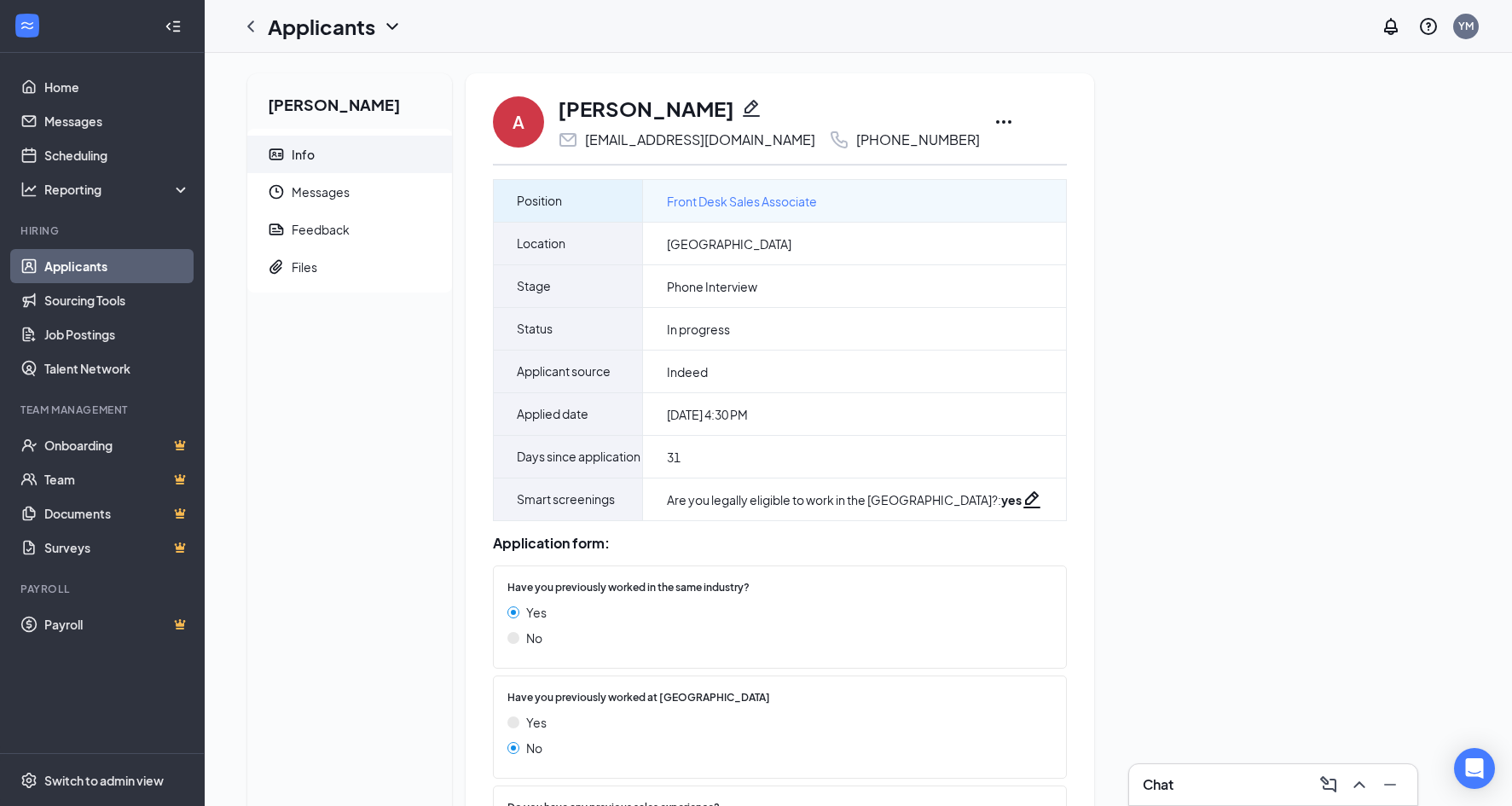
click at [791, 202] on span "Front Desk Sales Associate" at bounding box center [742, 201] width 150 height 19
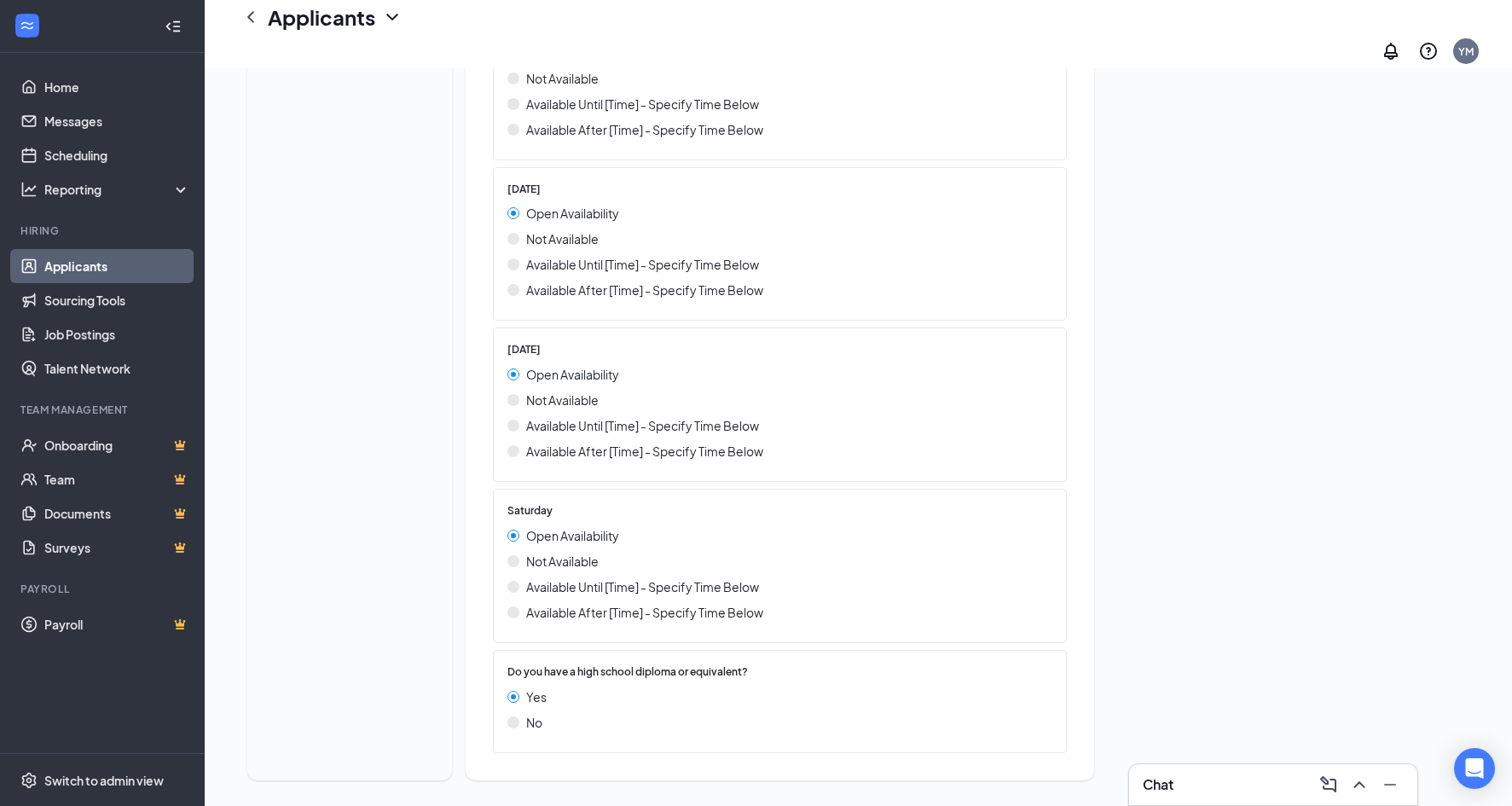
scroll to position [1695, 0]
